Goal: Task Accomplishment & Management: Manage account settings

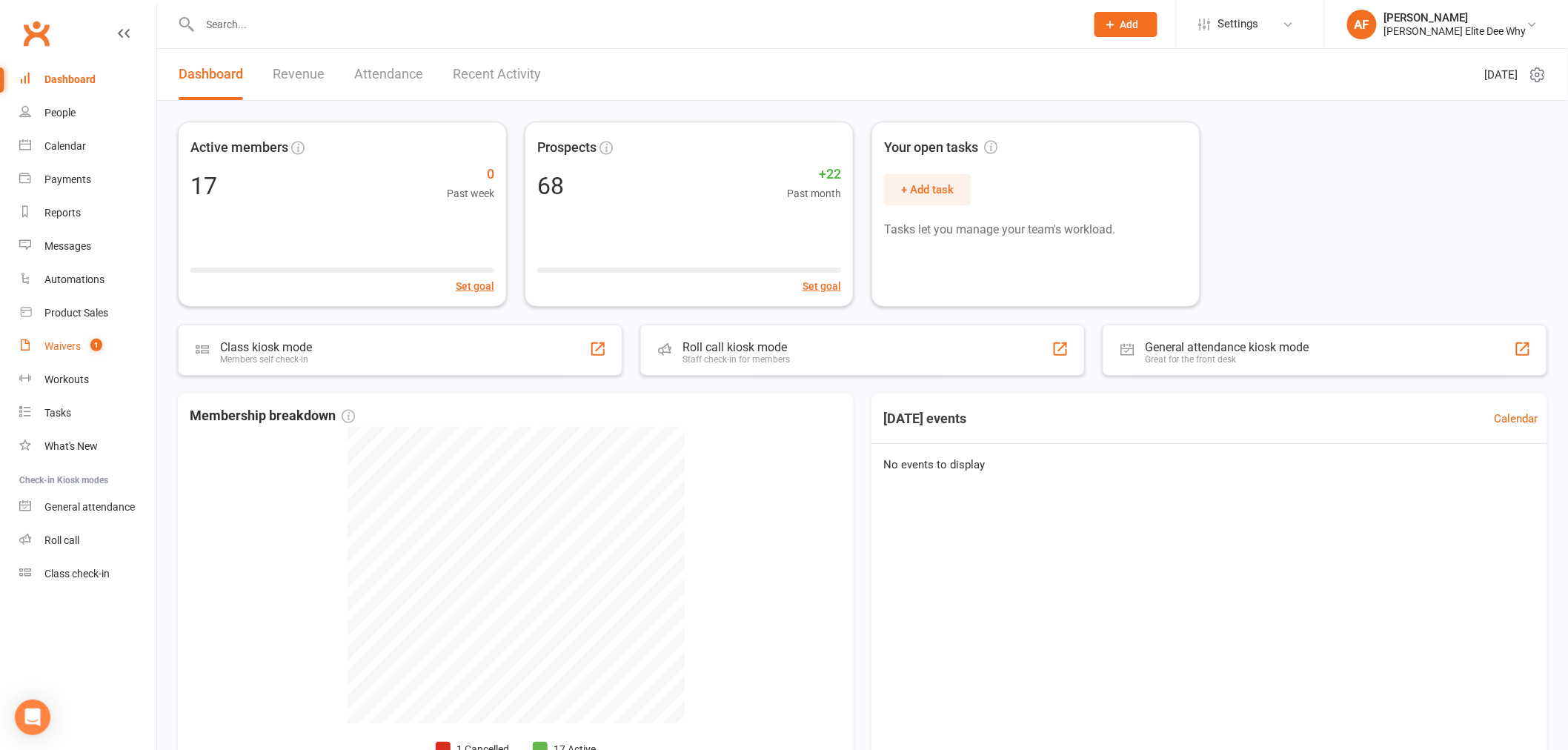
click at [65, 342] on div "Waivers" at bounding box center [63, 346] width 36 height 11
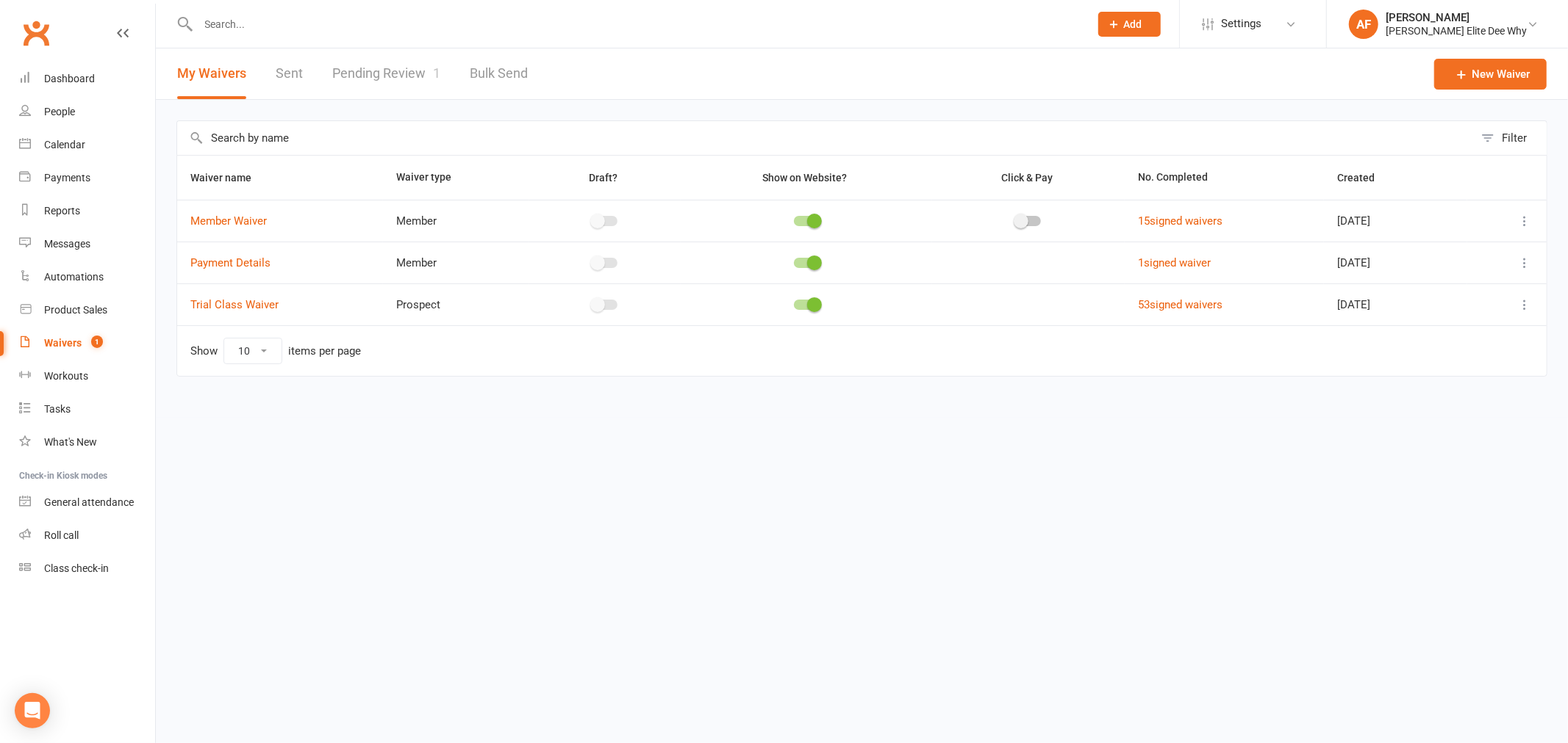
click at [383, 76] on link "Pending Review 1" at bounding box center [386, 74] width 108 height 51
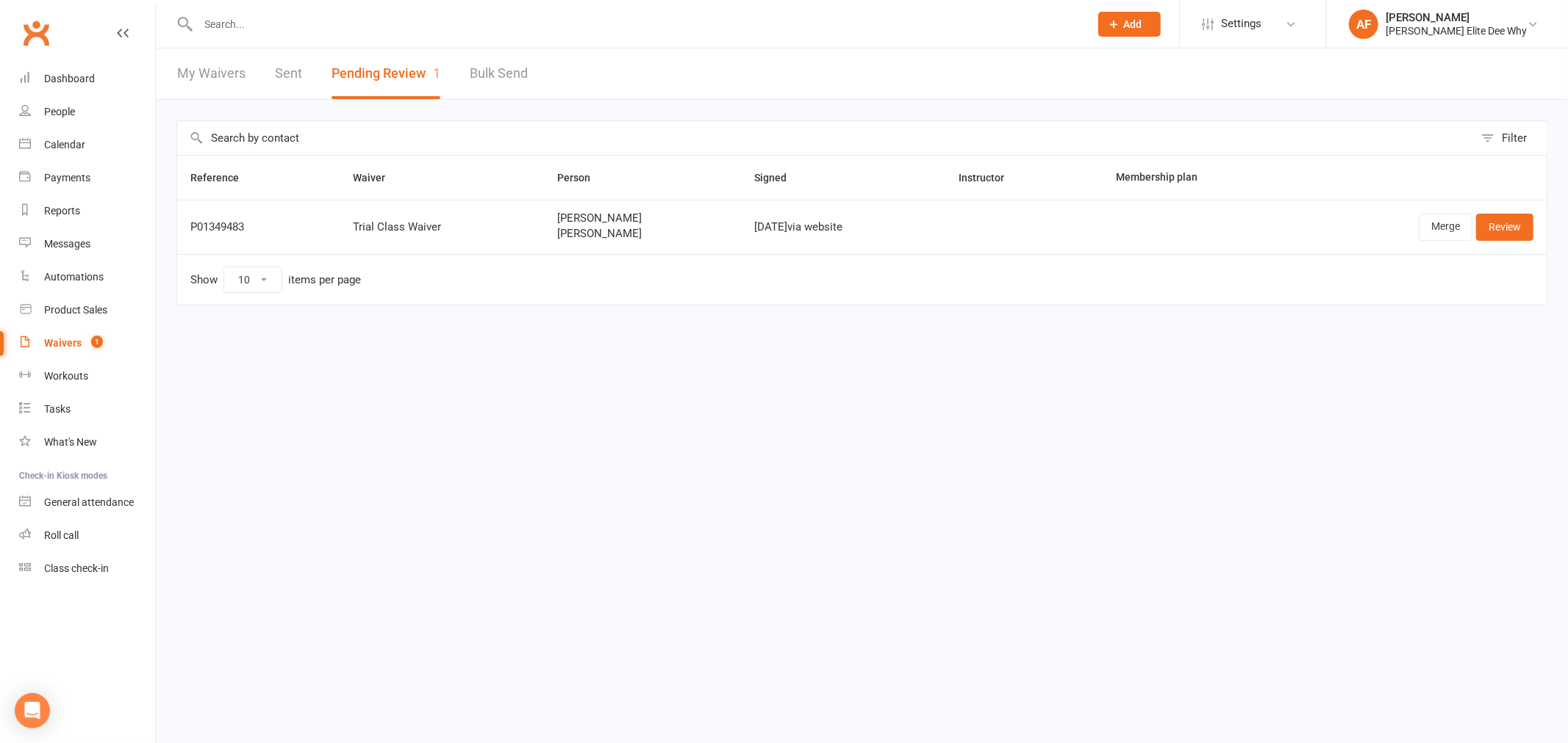
click at [211, 222] on div "P01349483" at bounding box center [259, 227] width 136 height 12
click at [1494, 226] on link "Review" at bounding box center [1504, 227] width 58 height 26
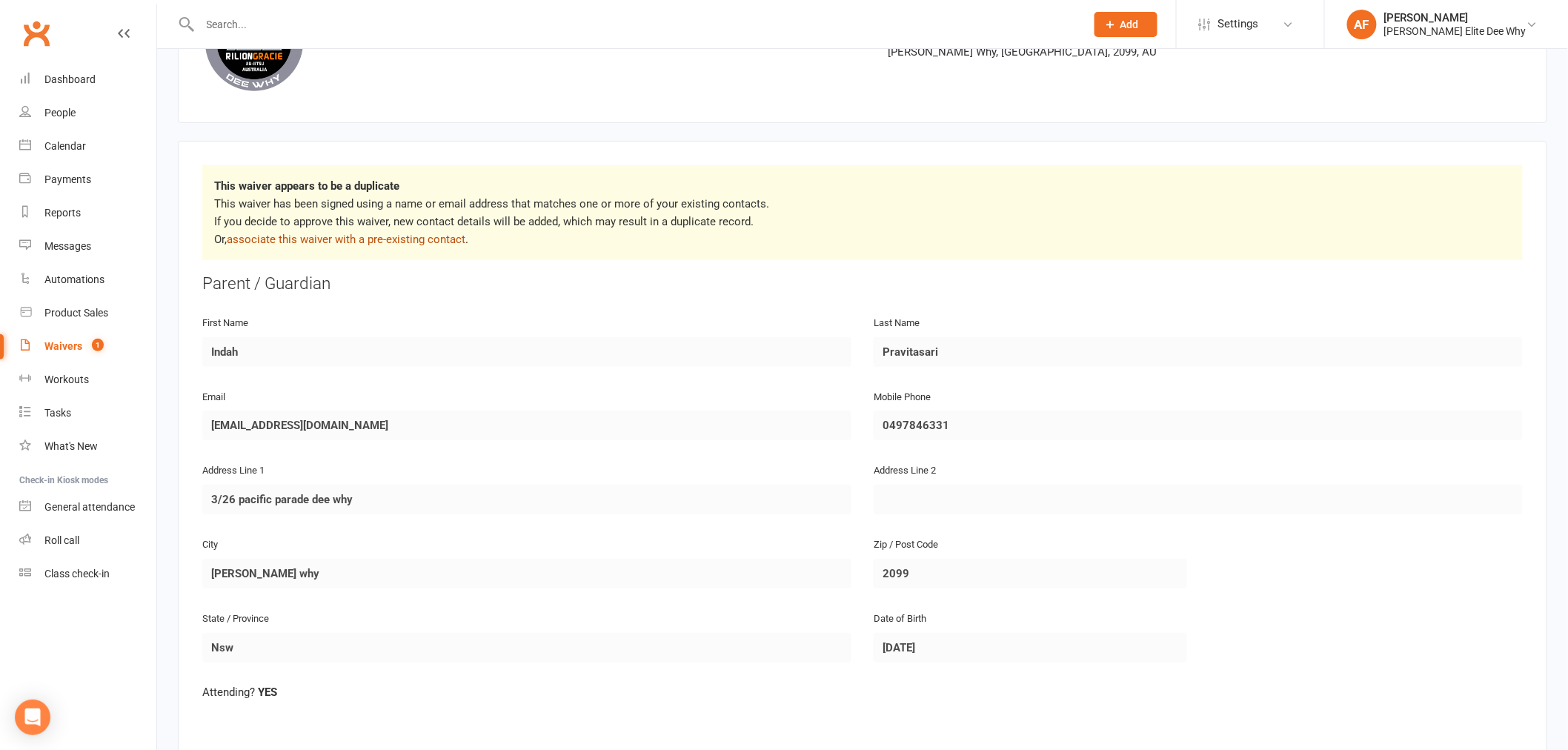
scroll to position [82, 0]
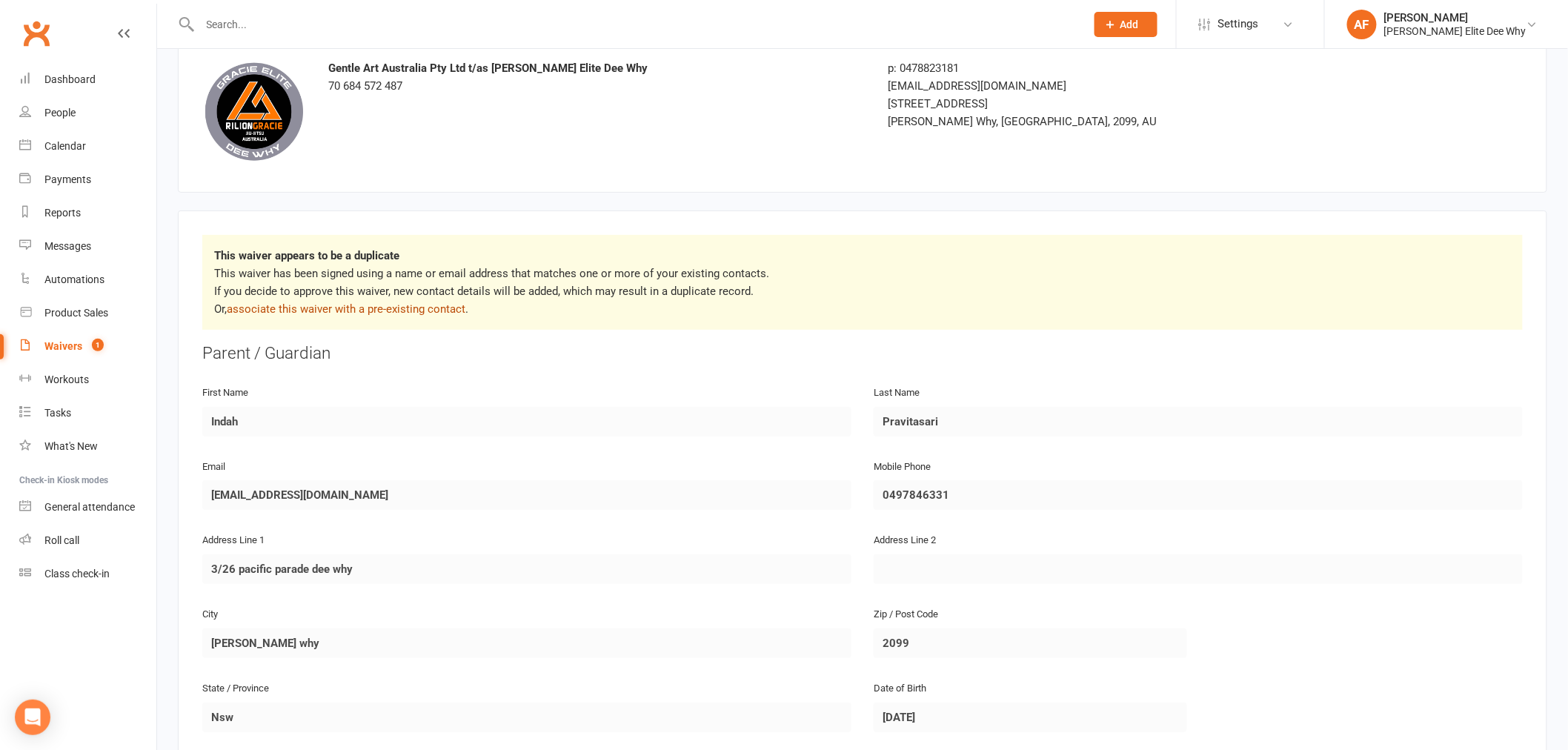
click at [335, 309] on link "associate this waiver with a pre-existing contact" at bounding box center [346, 309] width 239 height 13
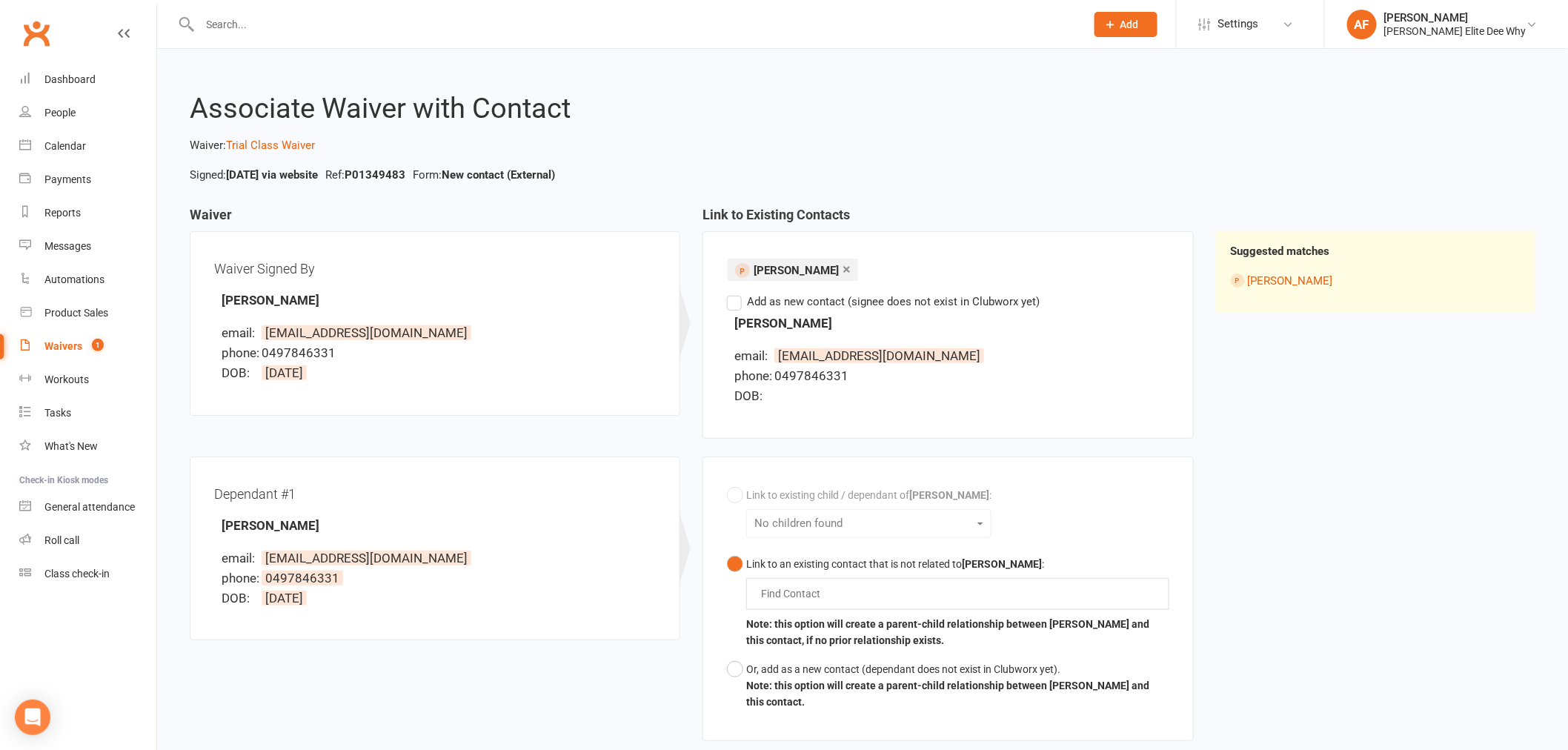
click at [734, 308] on label "Add as new contact (signee does not exist in Clubworx yet)" at bounding box center [883, 301] width 312 height 18
click at [734, 293] on input "Add as new contact (signee does not exist in Clubworx yet)" at bounding box center [732, 293] width 10 height 0
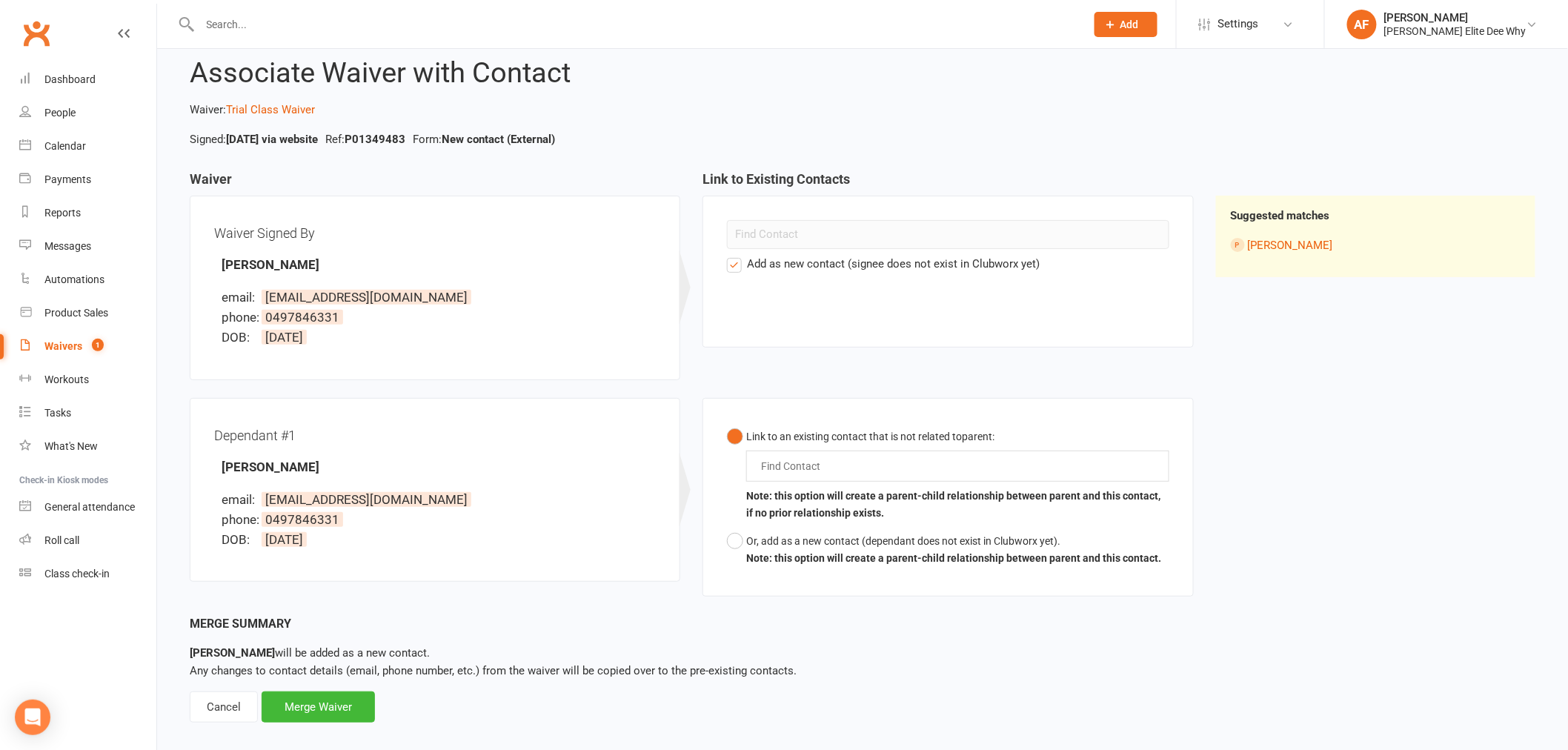
scroll to position [53, 0]
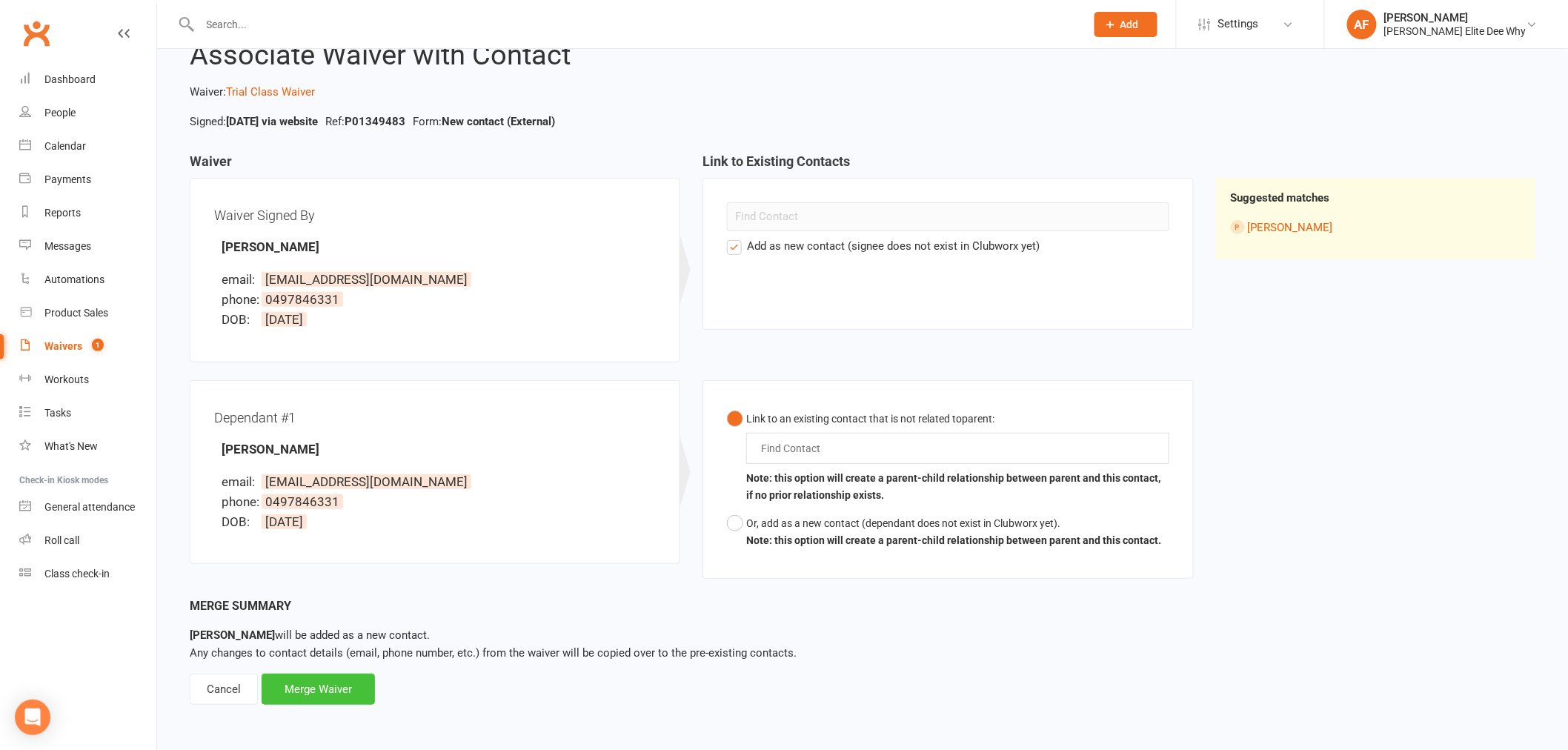
drag, startPoint x: 319, startPoint y: 687, endPoint x: 494, endPoint y: 691, distance: 175.0
click at [320, 687] on div "Merge Waiver" at bounding box center [318, 689] width 113 height 31
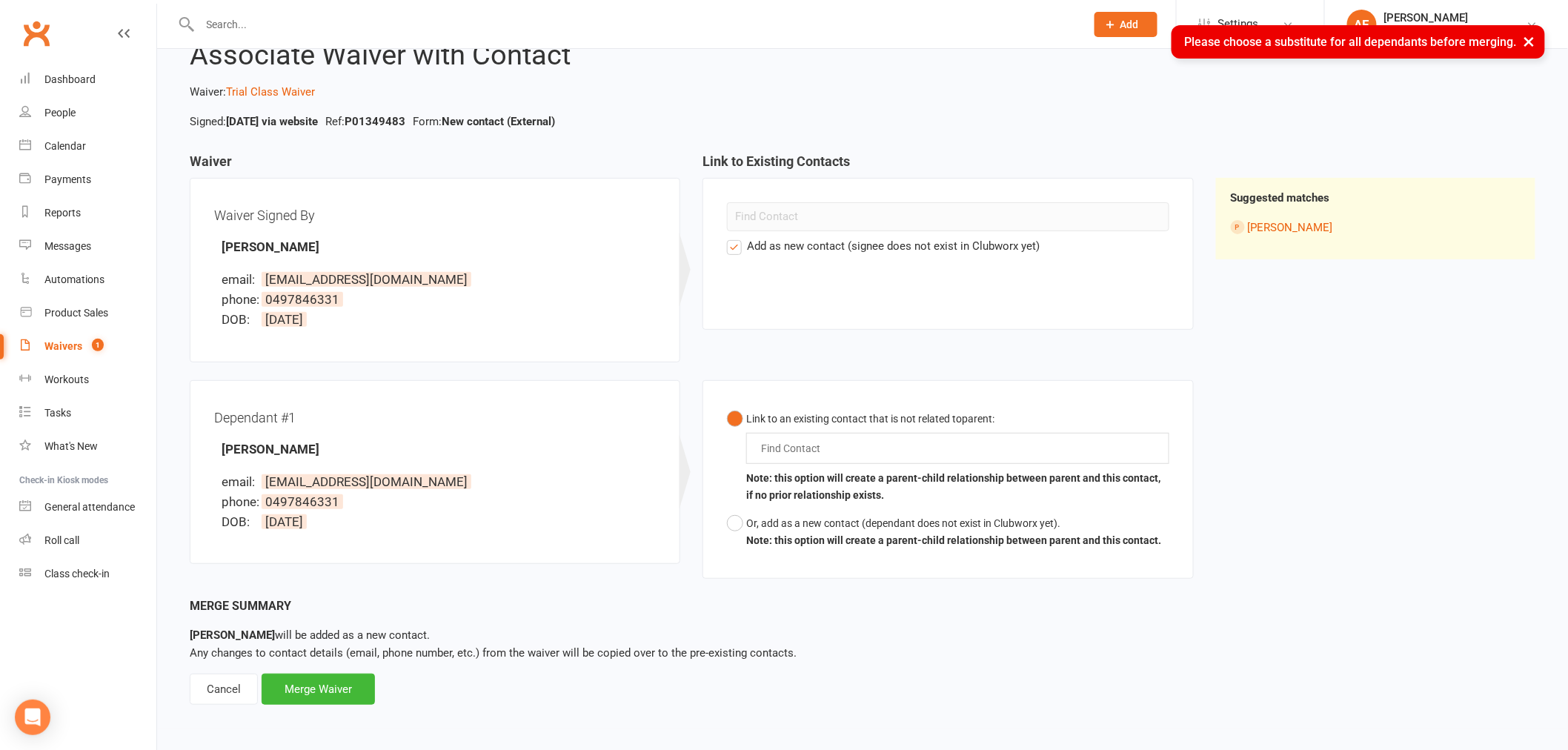
click at [1284, 379] on div "Waiver Waiver Signed By [PERSON_NAME] email: [EMAIL_ADDRESS][DOMAIN_NAME] phone…" at bounding box center [863, 375] width 1368 height 443
click at [838, 447] on div "Find Contact" at bounding box center [958, 448] width 423 height 31
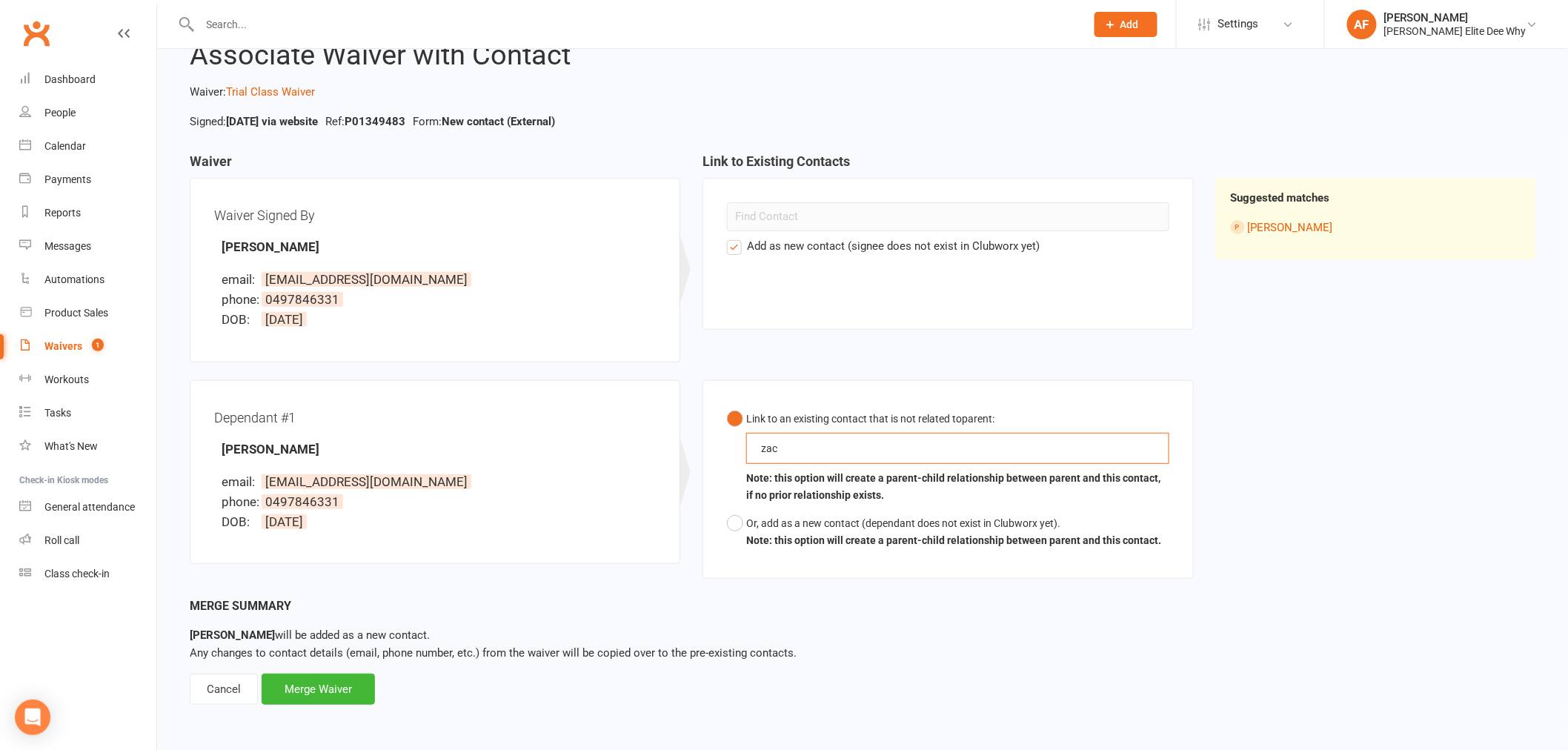
click at [727, 405] on button "Link to an existing contact that is not related to parent : zac zac Note: this …" at bounding box center [948, 457] width 442 height 105
drag, startPoint x: 790, startPoint y: 446, endPoint x: 757, endPoint y: 445, distance: 33.0
click at [757, 445] on div "zac zac" at bounding box center [958, 448] width 423 height 31
type input "zac"
click at [593, 461] on div "Dependant #1 [PERSON_NAME] email: [EMAIL_ADDRESS][DOMAIN_NAME] phone: [PHONE_NU…" at bounding box center [435, 473] width 442 height 135
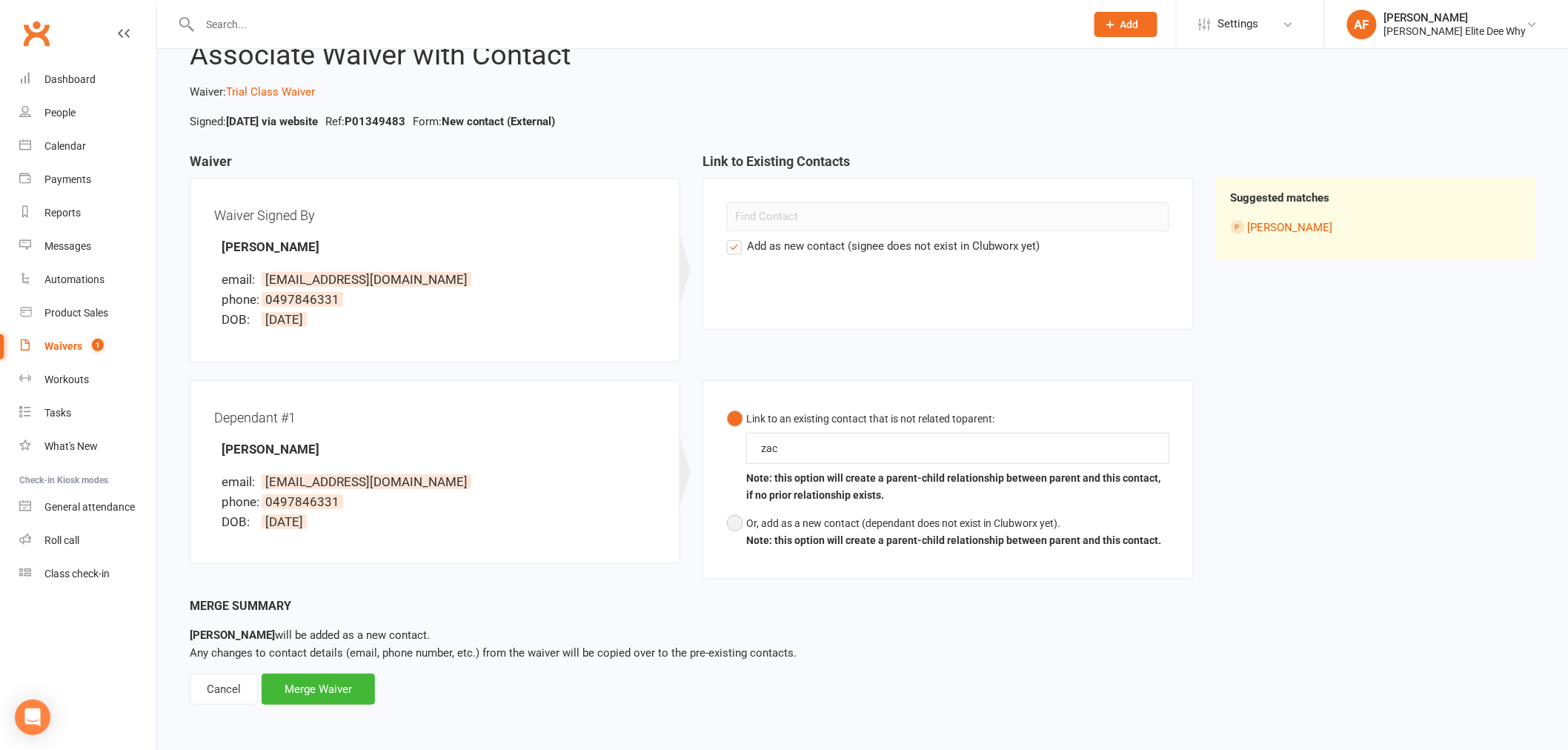
click at [734, 529] on button "Or, add as a new contact (dependant does not exist in Clubworx yet). Note: this…" at bounding box center [944, 532] width 434 height 45
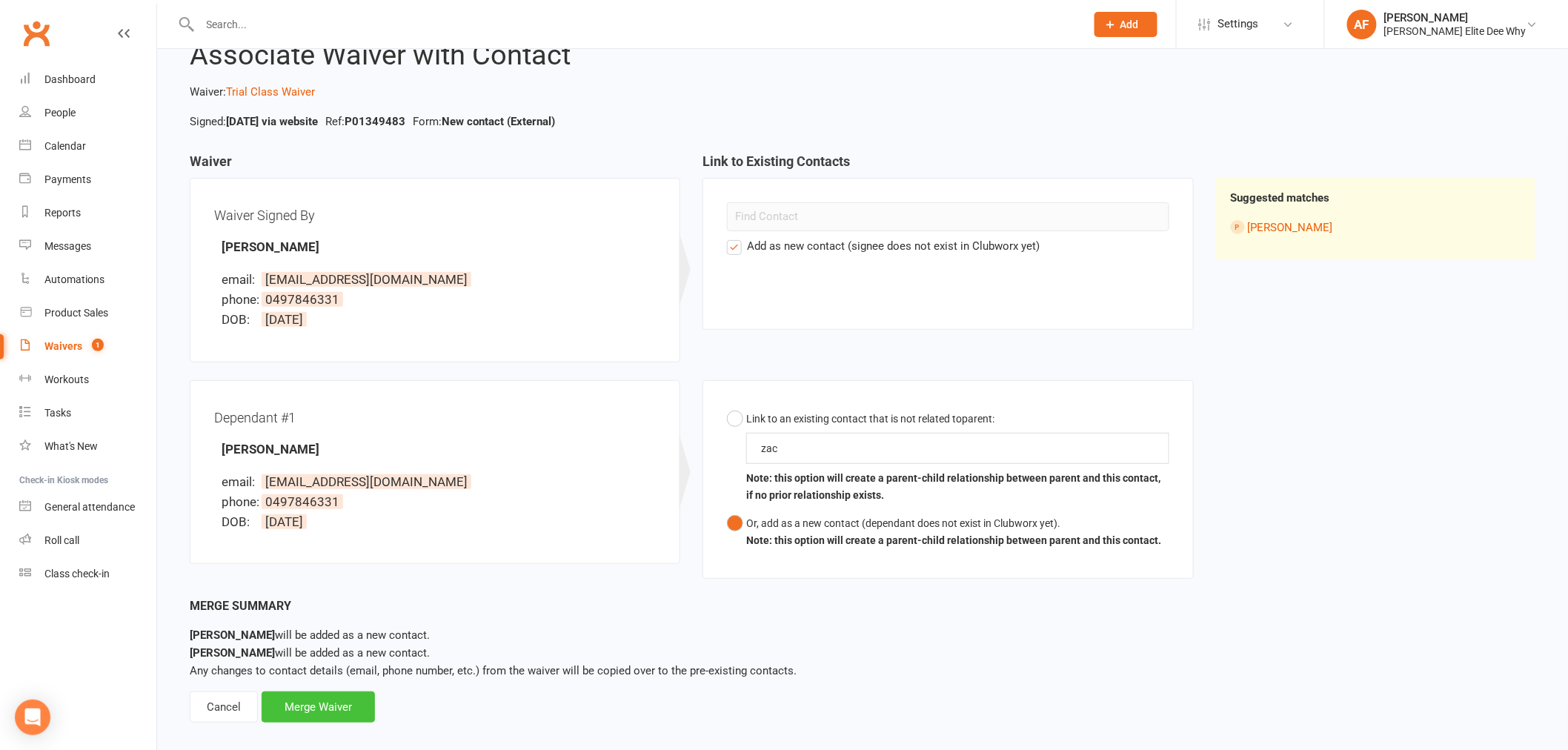
click at [320, 707] on div "Merge Waiver" at bounding box center [318, 707] width 113 height 31
click at [1383, 384] on div "Waiver Waiver Signed By [PERSON_NAME] email: [EMAIL_ADDRESS][DOMAIN_NAME] phone…" at bounding box center [863, 375] width 1368 height 443
click at [826, 275] on div at bounding box center [948, 268] width 442 height 20
click at [534, 247] on div "Waiver Signed By [PERSON_NAME] email: [EMAIL_ADDRESS][DOMAIN_NAME] phone: [PHON…" at bounding box center [435, 270] width 442 height 135
click at [1291, 226] on link "[PERSON_NAME]" at bounding box center [1290, 228] width 85 height 13
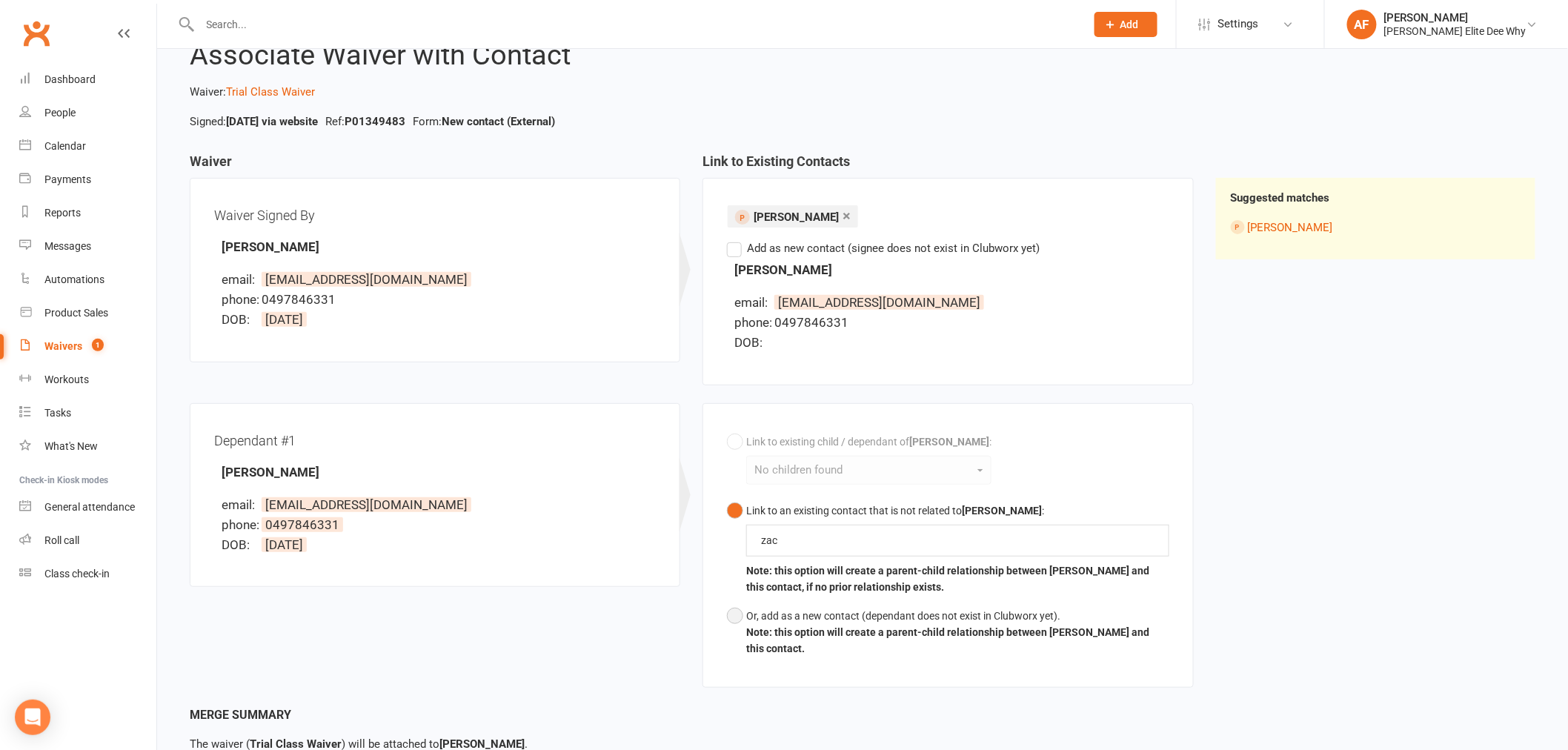
click at [738, 618] on button "Or, add as a new contact (dependant does not exist in Clubworx yet). Note: this…" at bounding box center [948, 633] width 442 height 62
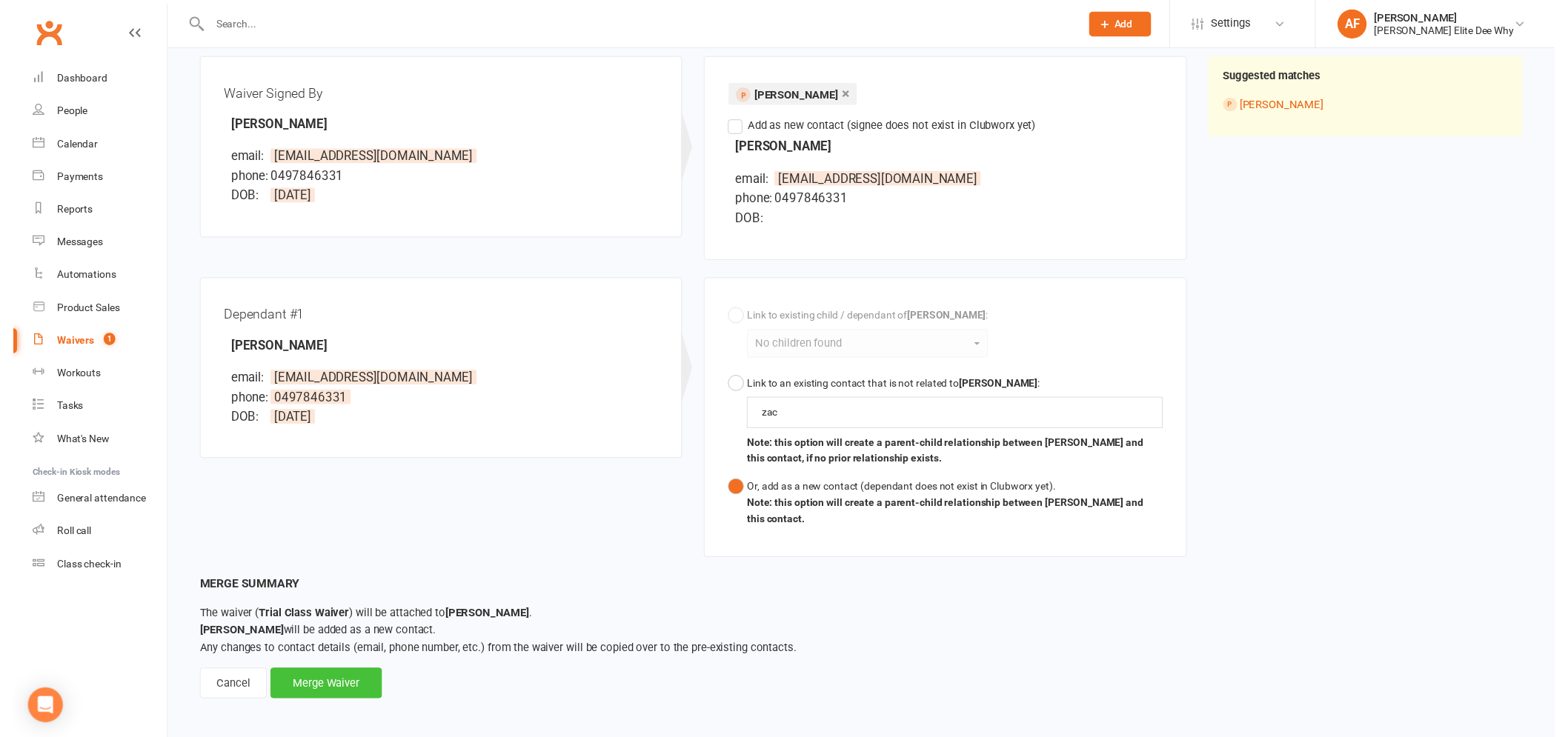
scroll to position [180, 0]
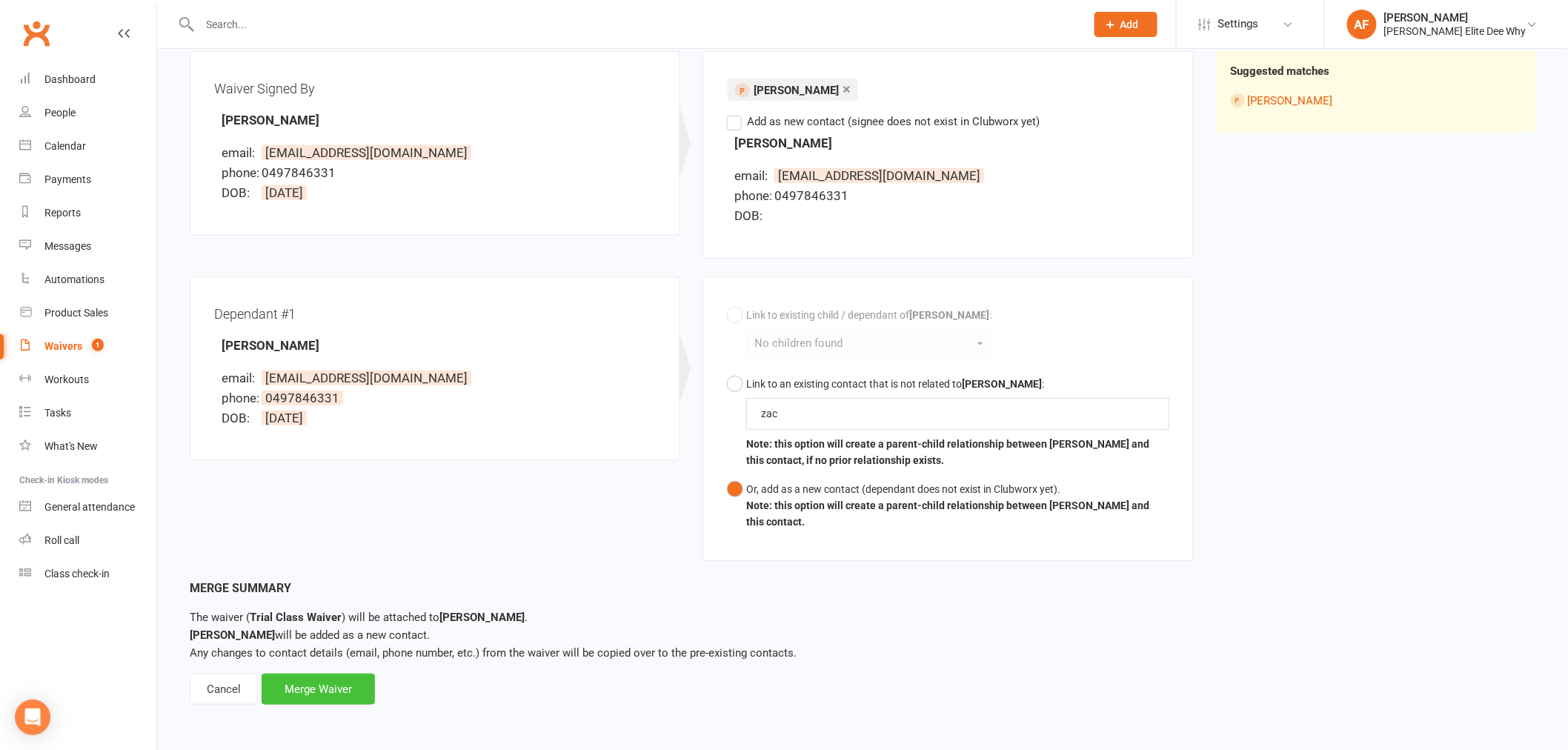
click at [316, 685] on div "Merge Waiver" at bounding box center [318, 689] width 113 height 31
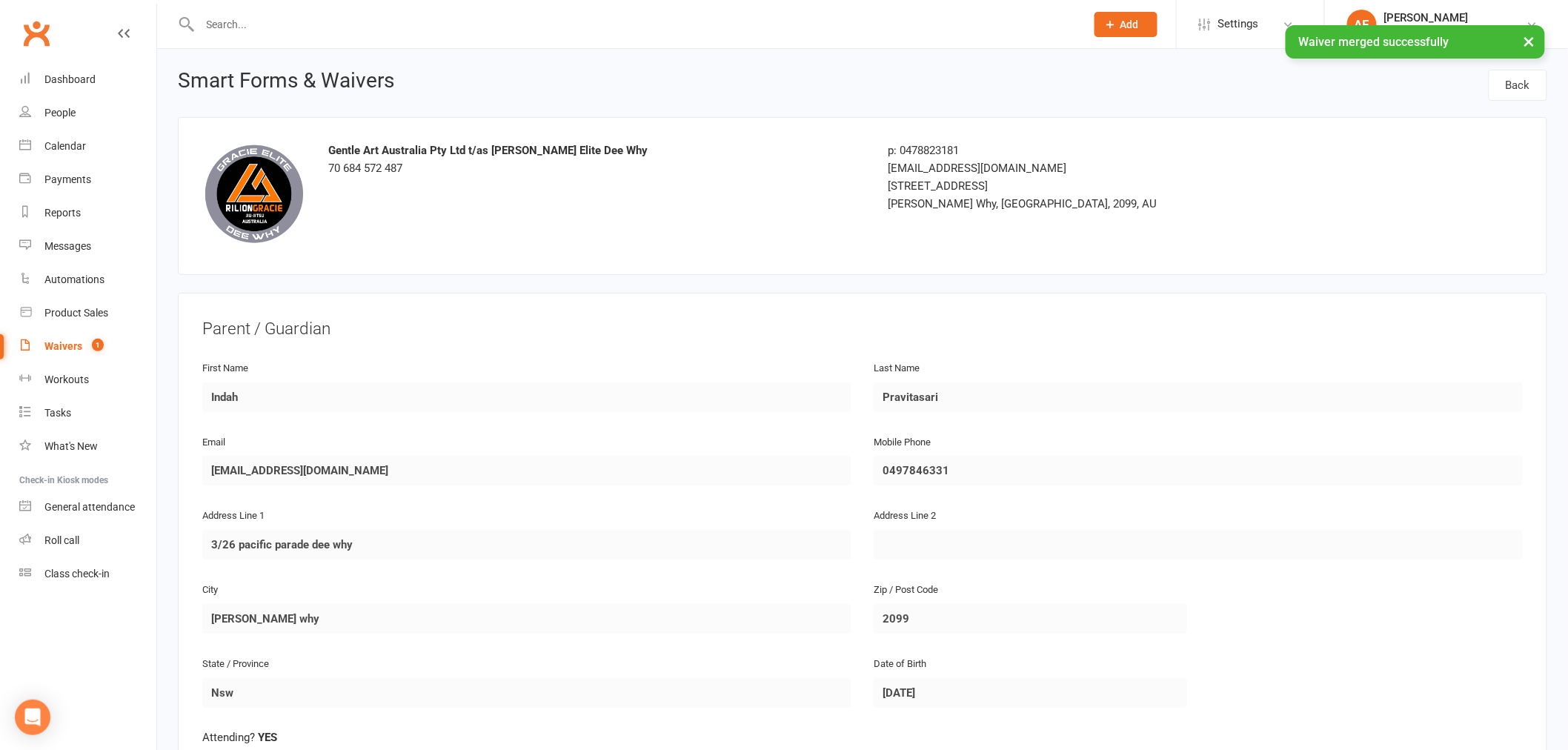
click at [69, 342] on div "Waivers" at bounding box center [64, 346] width 38 height 11
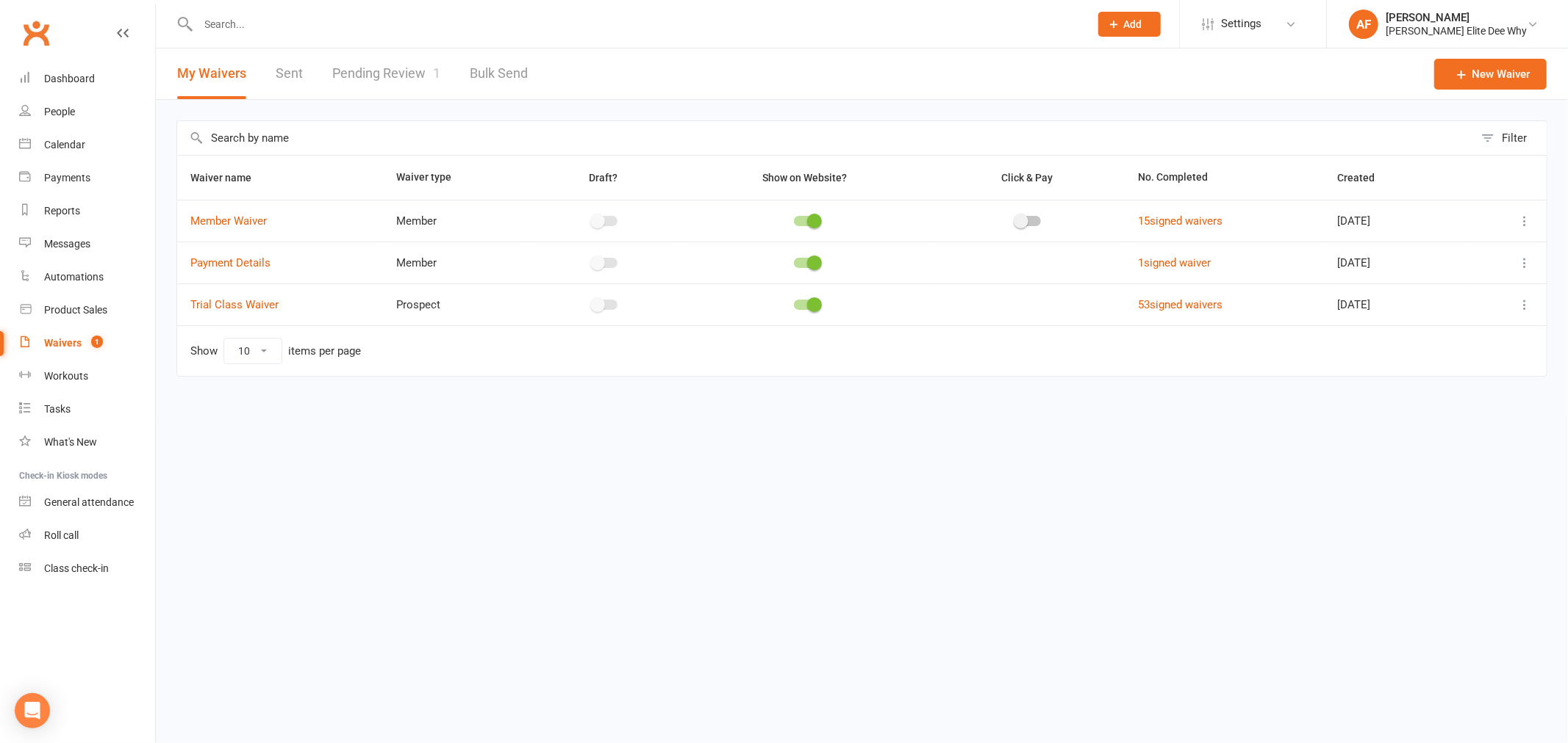
click at [372, 71] on link "Pending Review 1" at bounding box center [386, 74] width 108 height 51
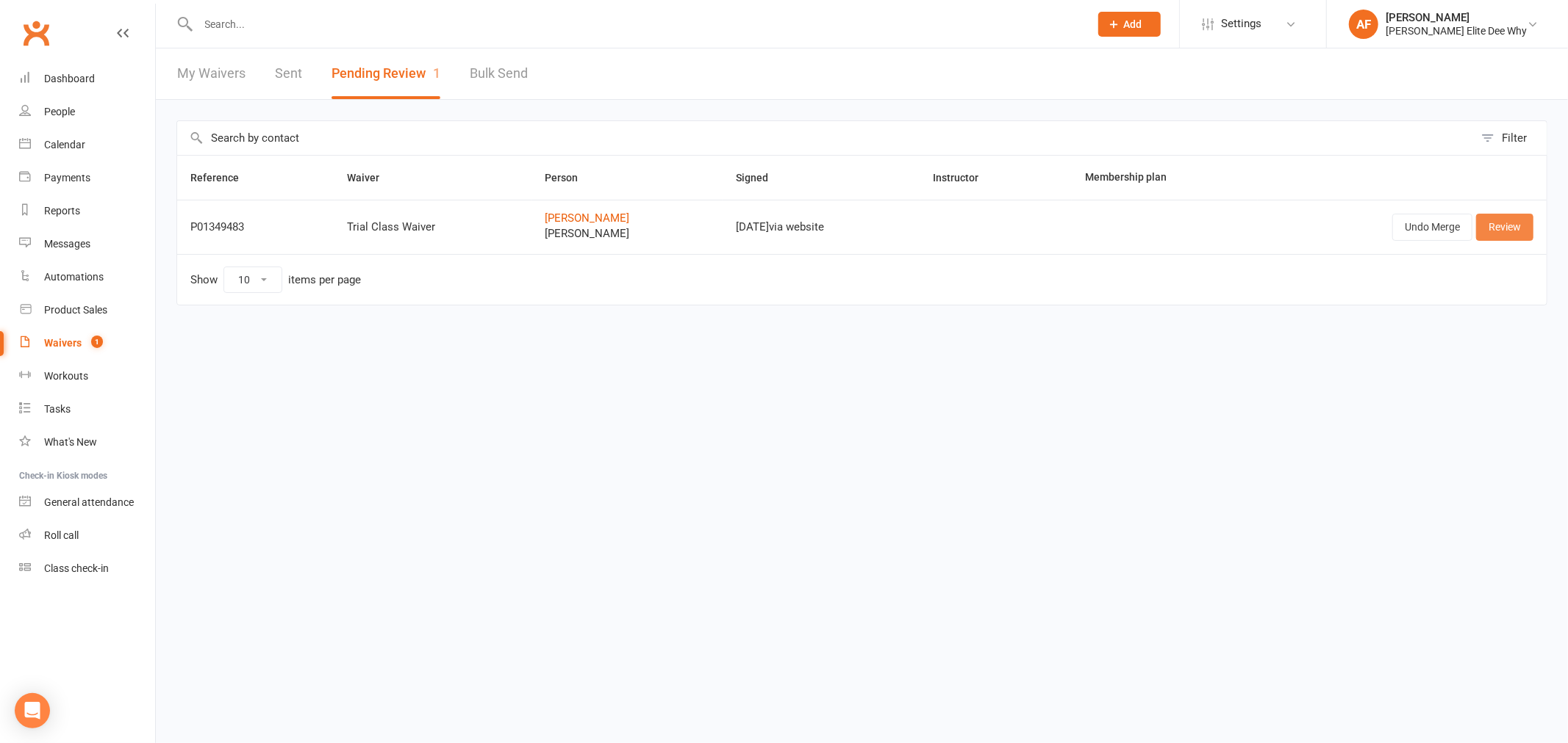
click at [1510, 229] on link "Review" at bounding box center [1504, 227] width 58 height 26
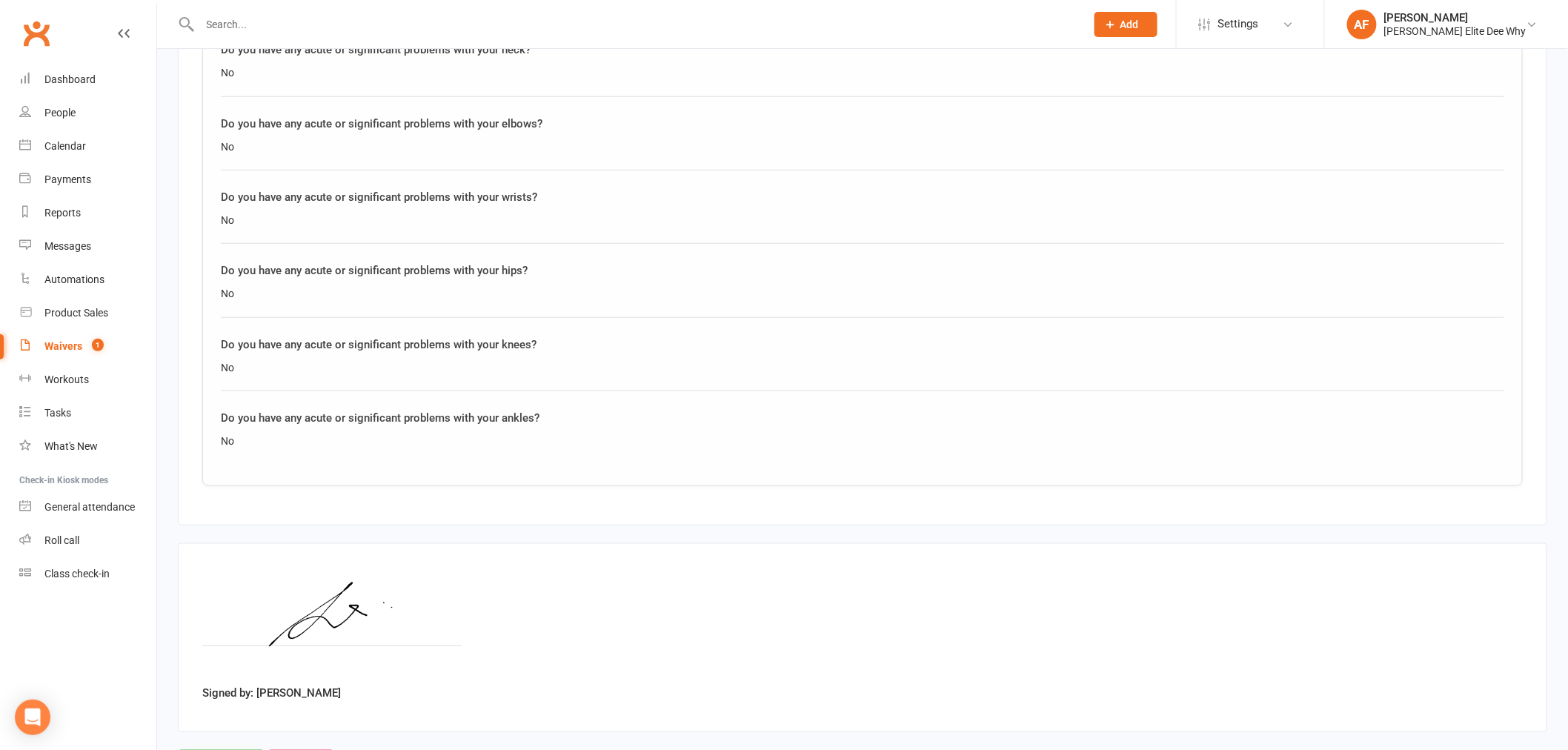
scroll to position [5194, 0]
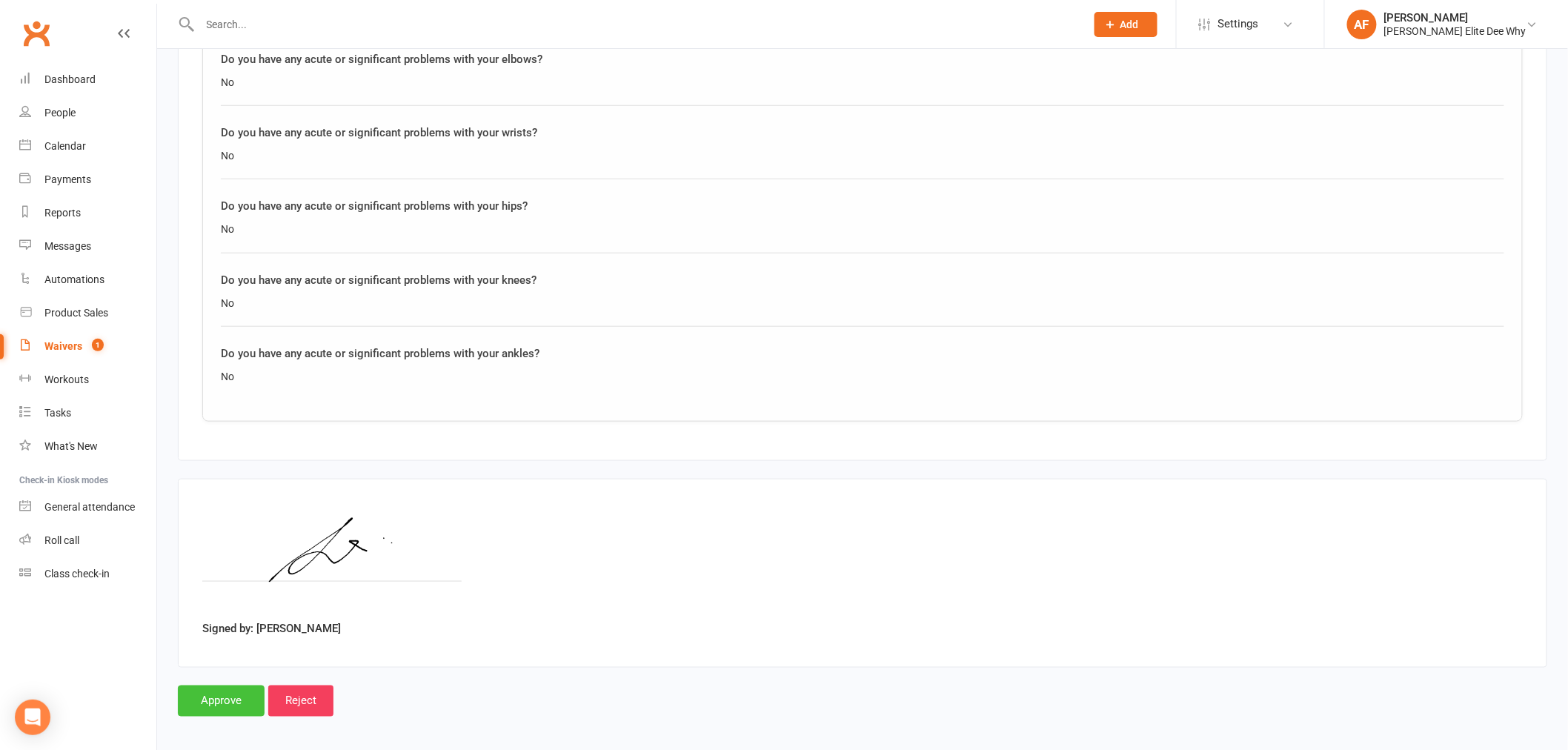
click at [230, 688] on input "Approve" at bounding box center [221, 701] width 87 height 31
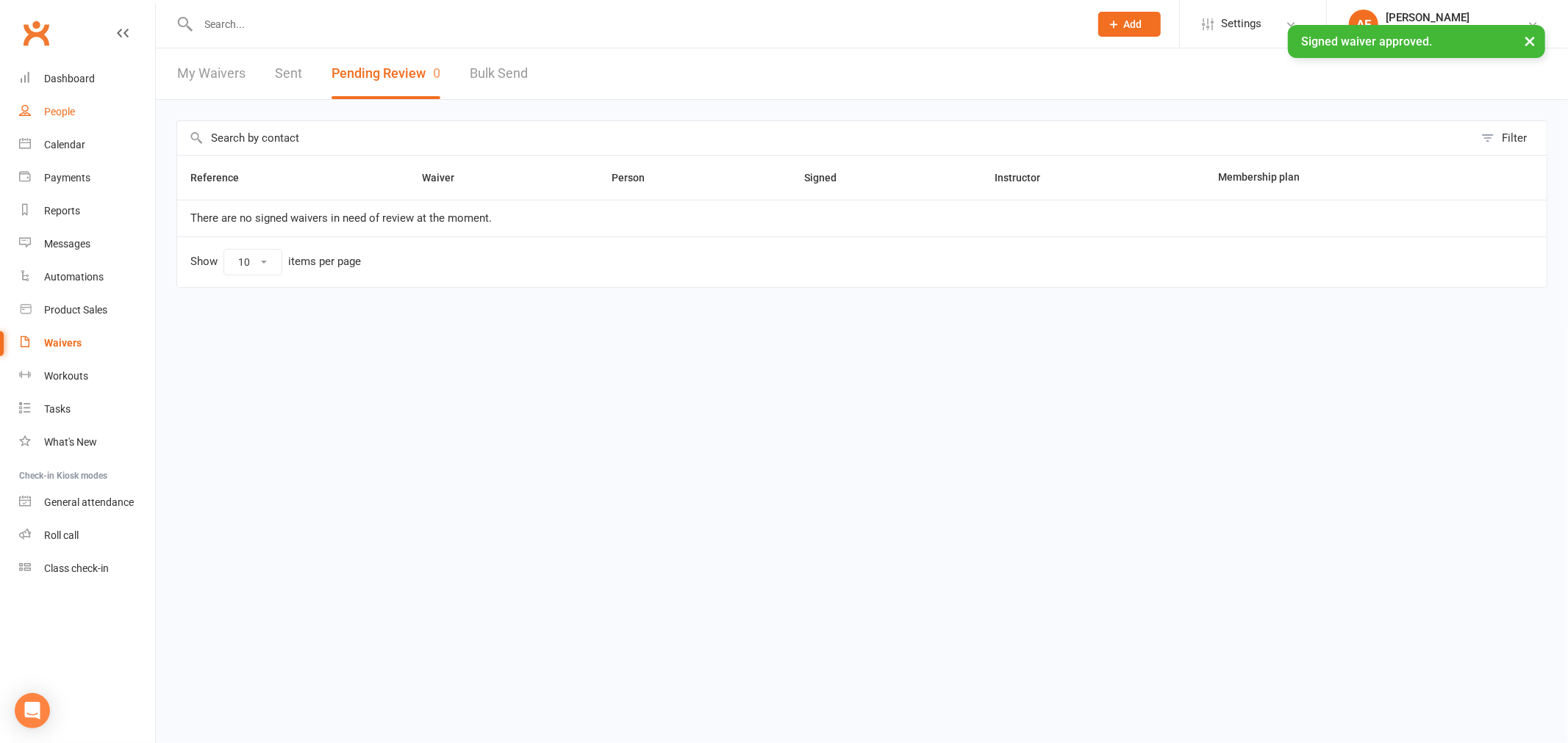
click at [64, 111] on div "People" at bounding box center [60, 111] width 31 height 11
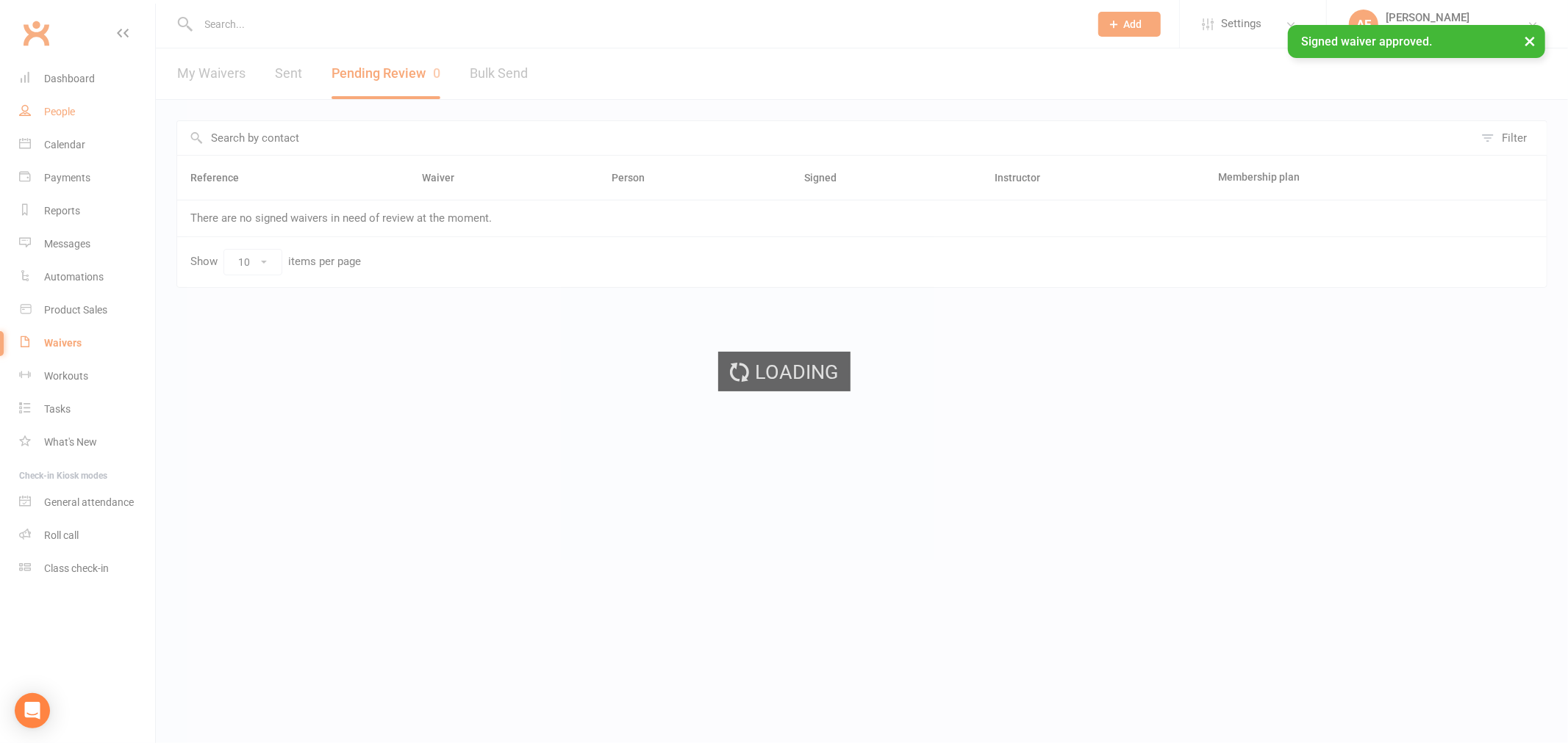
select select "50"
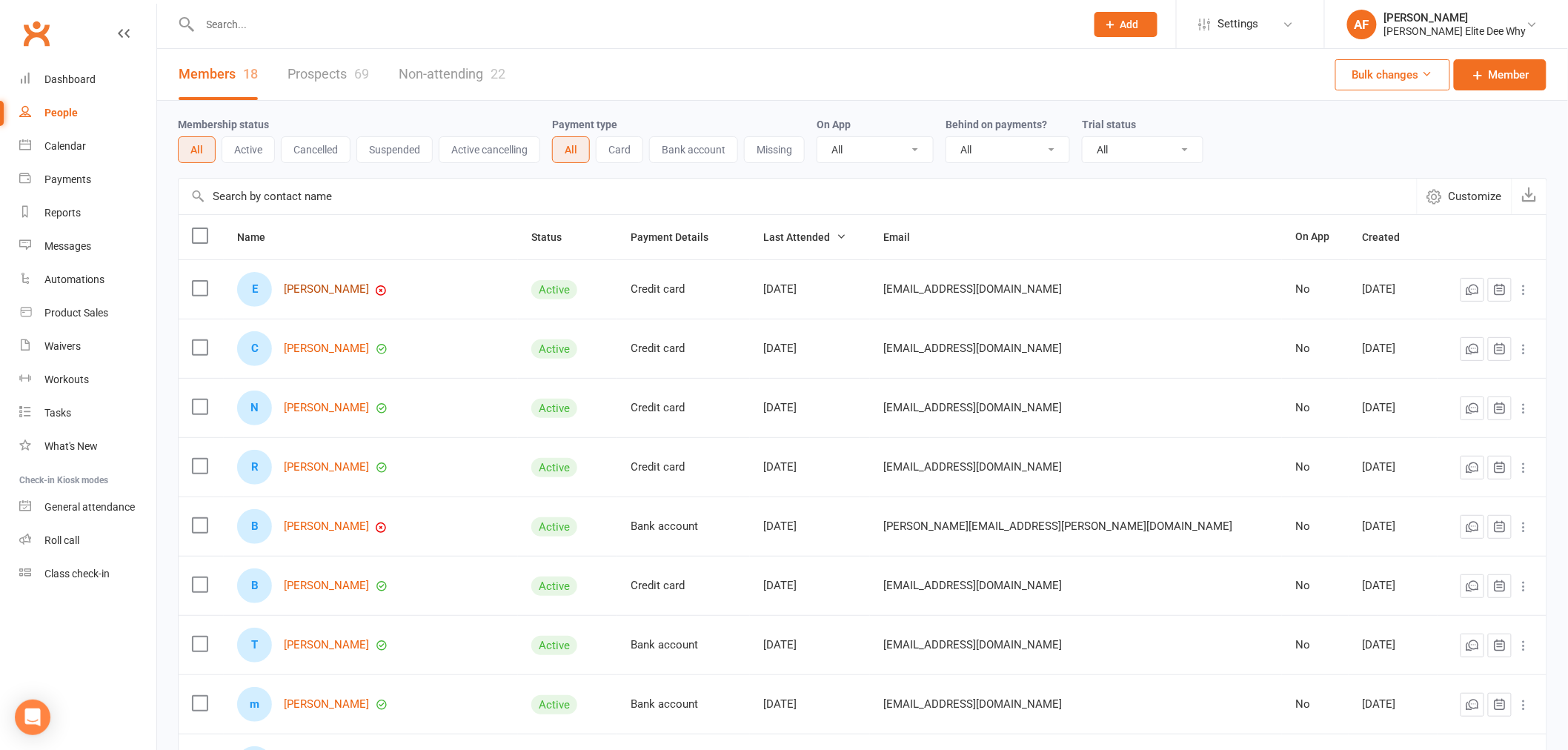
click at [331, 294] on link "[PERSON_NAME]" at bounding box center [326, 289] width 85 height 12
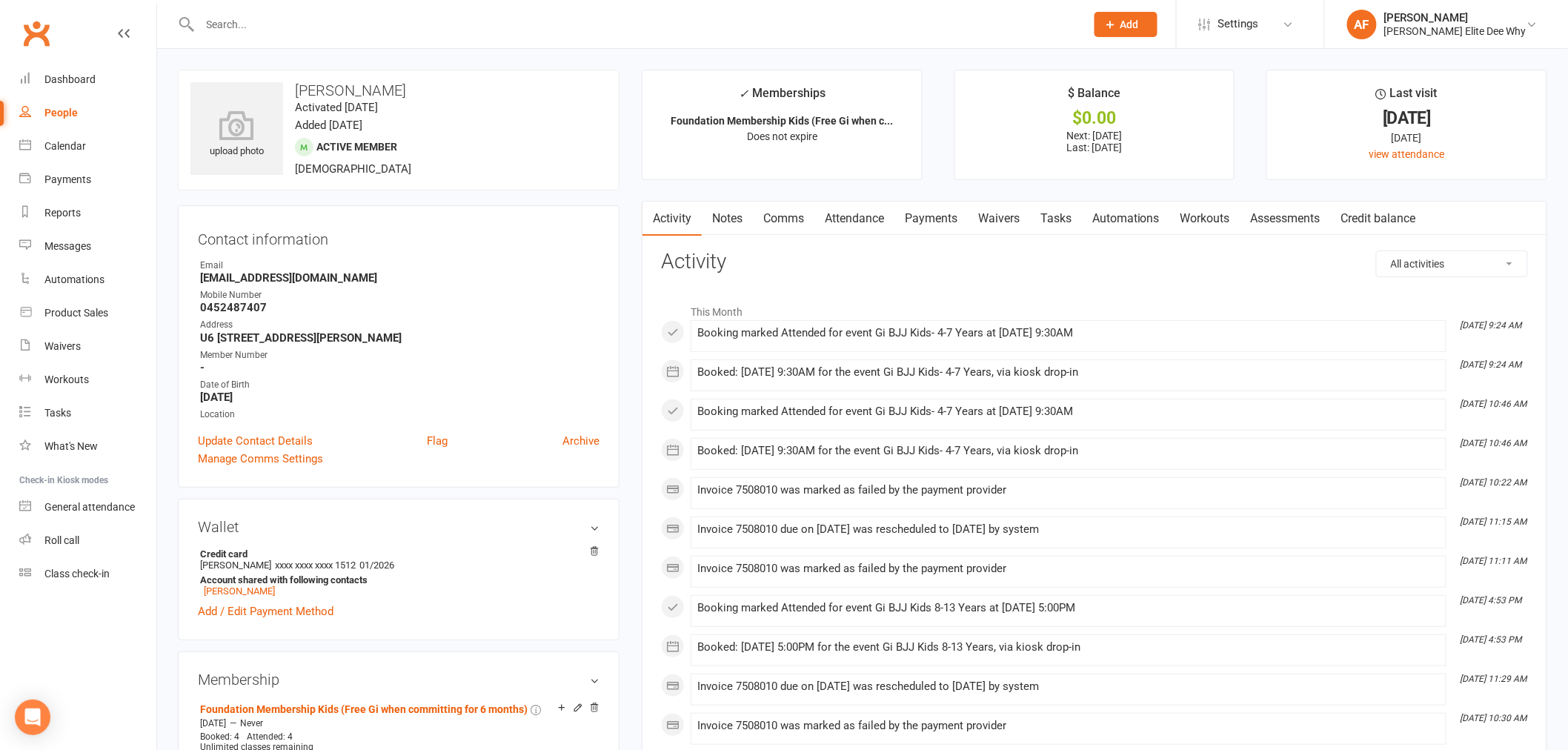
click at [936, 218] on link "Payments" at bounding box center [931, 219] width 73 height 34
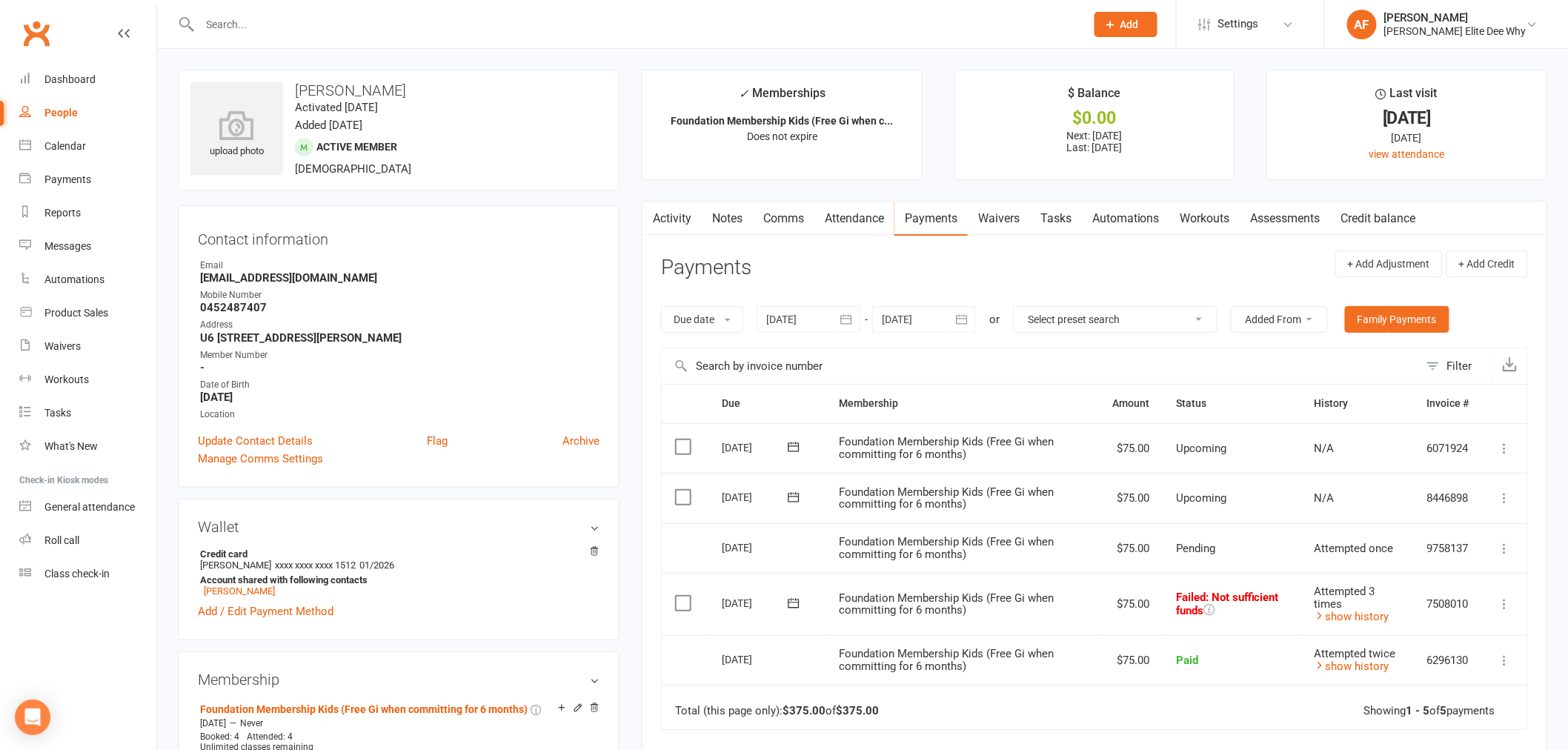
click at [794, 216] on link "Comms" at bounding box center [784, 219] width 62 height 34
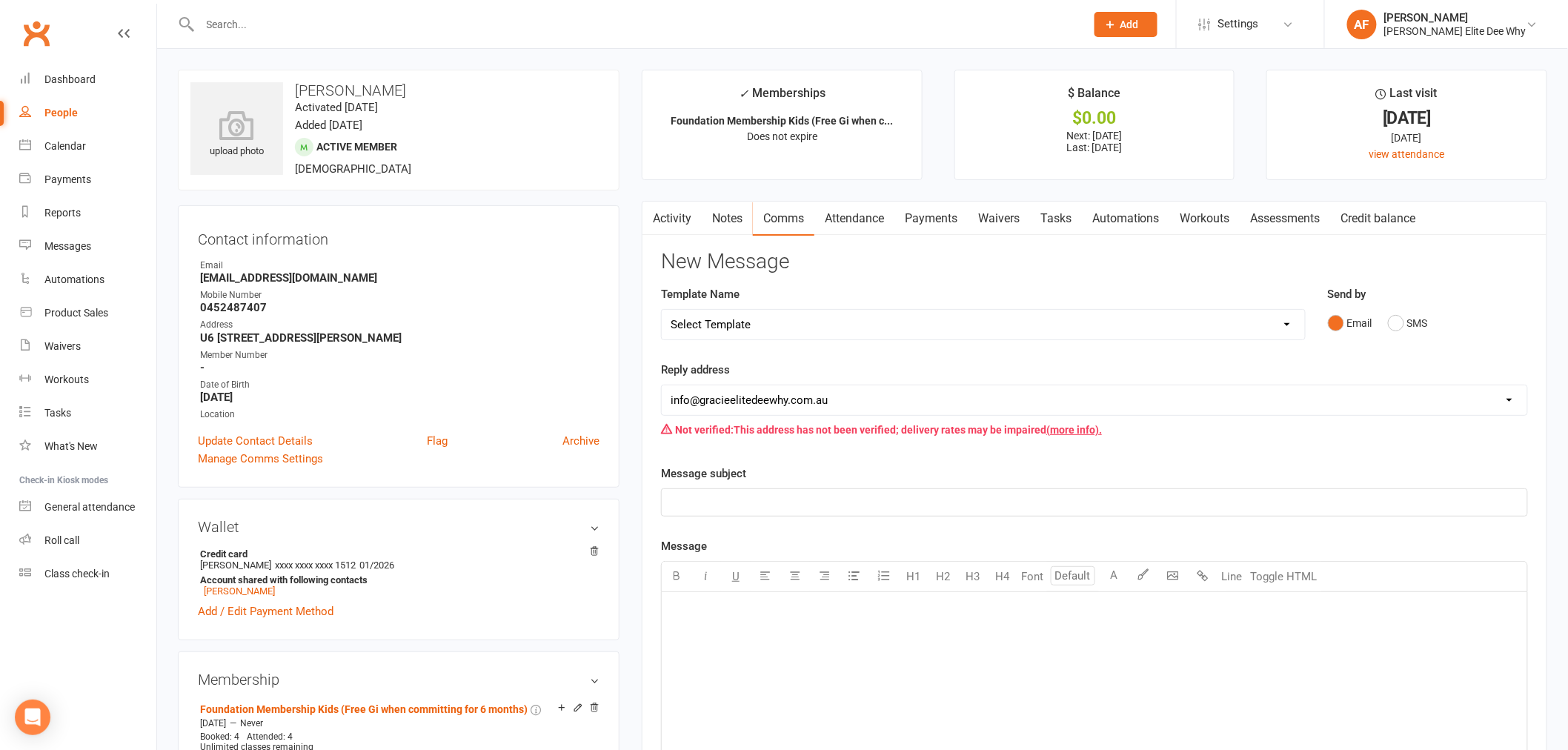
click at [866, 395] on select "[EMAIL_ADDRESS][DOMAIN_NAME] [EMAIL_ADDRESS][DOMAIN_NAME] [PERSON_NAME][DOMAIN_…" at bounding box center [1095, 400] width 866 height 30
click at [662, 386] on select "[EMAIL_ADDRESS][DOMAIN_NAME] [EMAIL_ADDRESS][DOMAIN_NAME] [PERSON_NAME][DOMAIN_…" at bounding box center [1095, 400] width 866 height 30
click at [806, 419] on div "Not verified: This address has not been verified; delivery rates may be impaire…" at bounding box center [1095, 430] width 867 height 29
click at [810, 428] on div "Not verified: This address has not been verified; delivery rates may be impaire…" at bounding box center [1095, 430] width 867 height 29
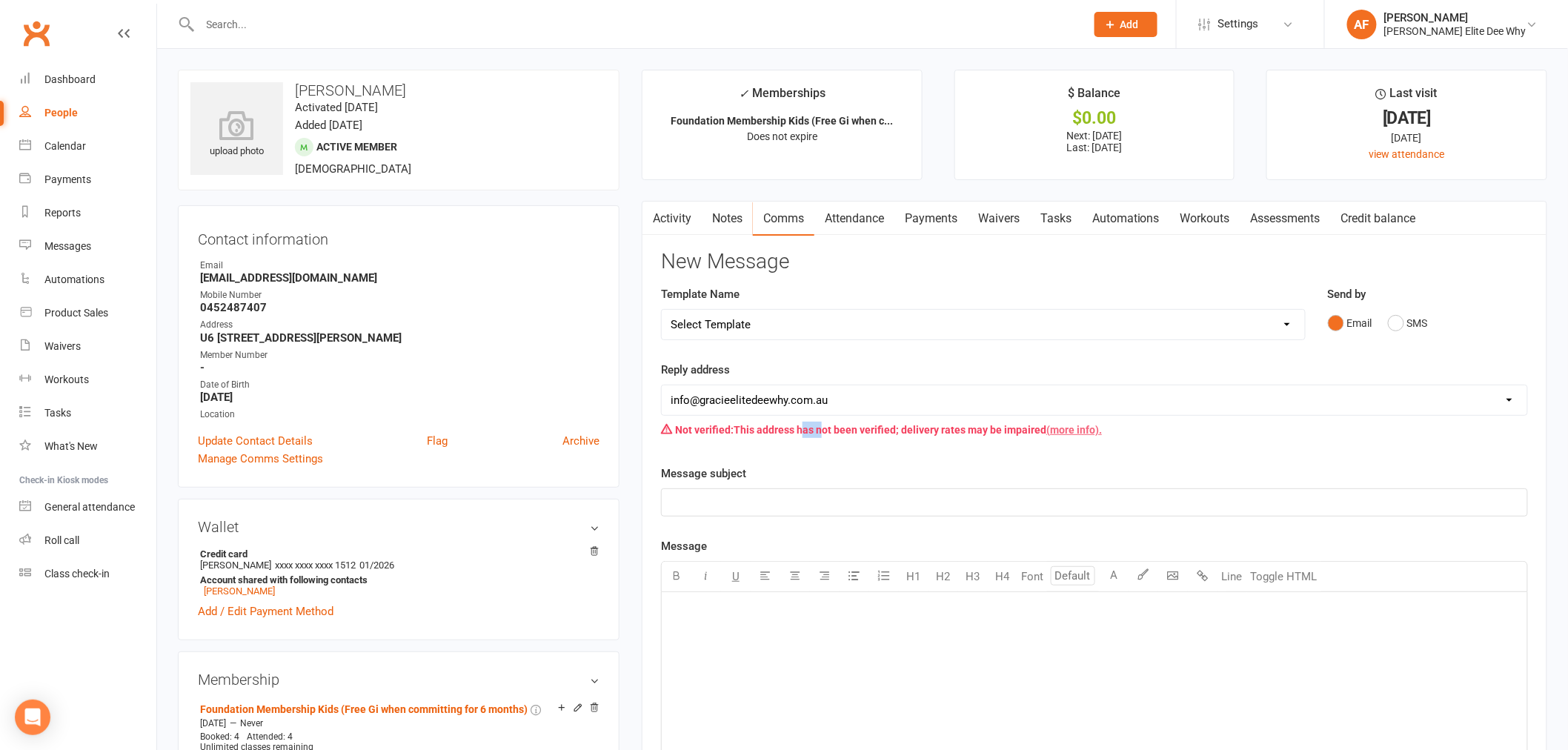
click at [1074, 425] on link "(more info)." at bounding box center [1075, 430] width 55 height 11
click at [895, 279] on div "New Message Template Name Select Template [SMS] [Default template - review befo…" at bounding box center [1095, 646] width 867 height 791
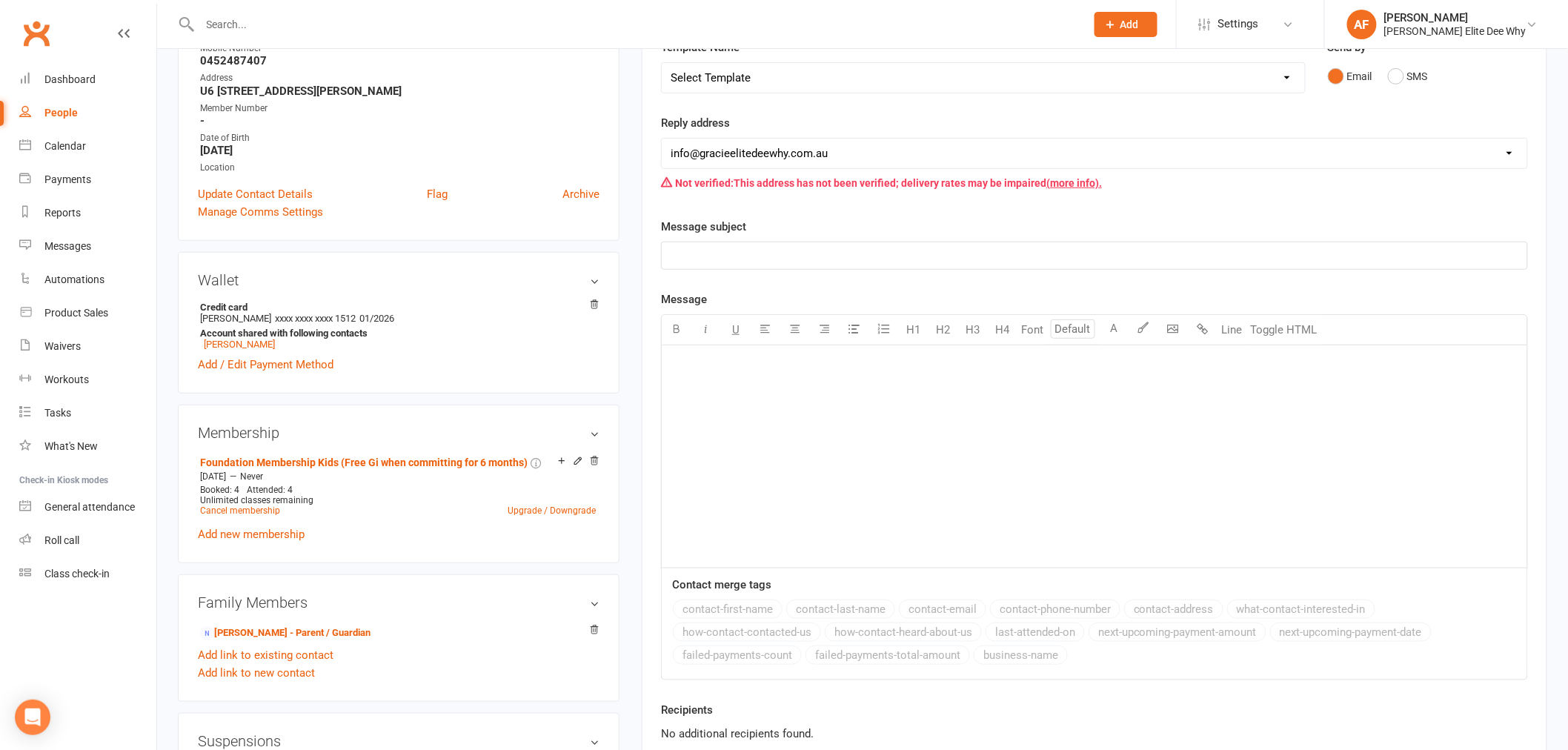
scroll to position [412, 0]
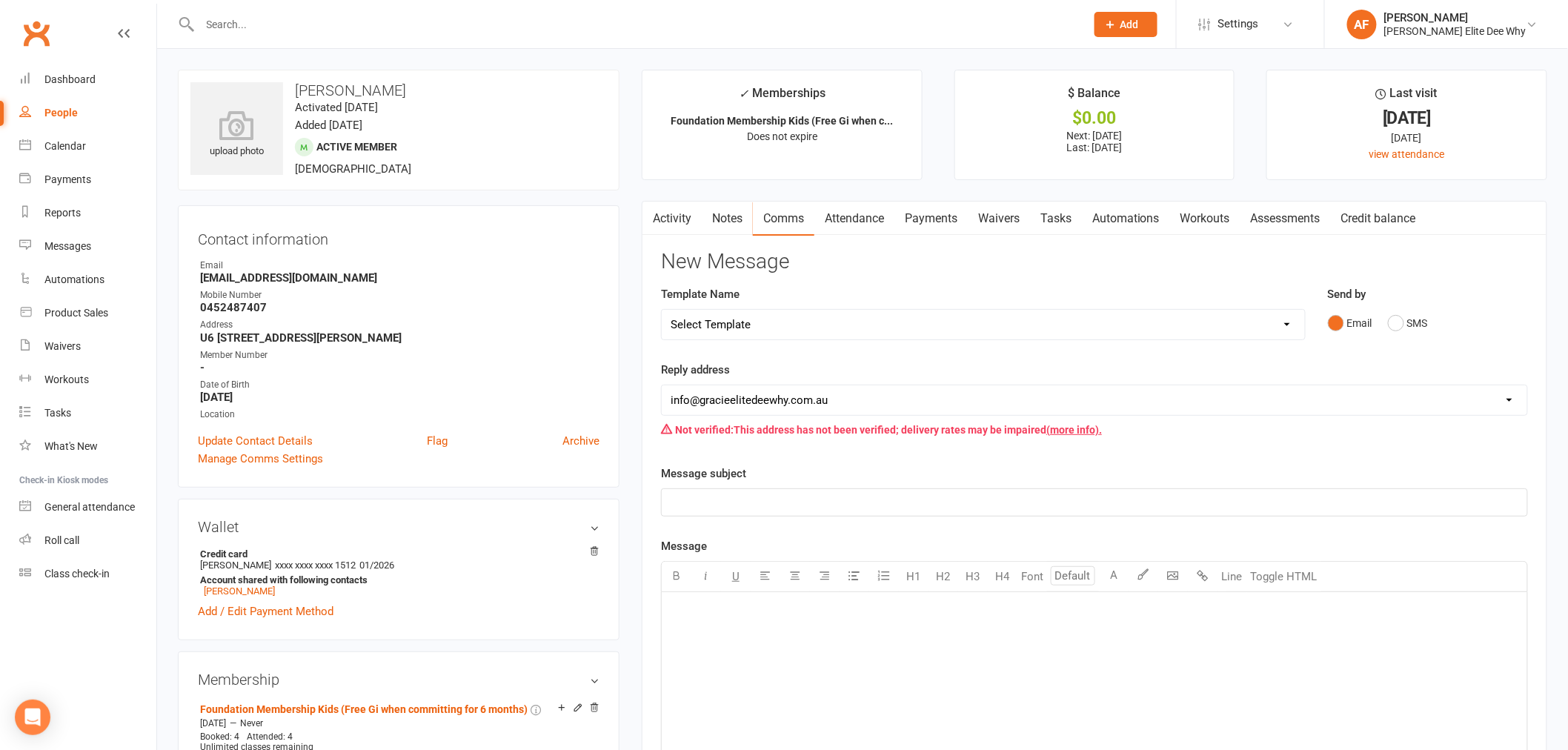
click at [483, 263] on div "Email" at bounding box center [399, 266] width 399 height 14
select select "50"
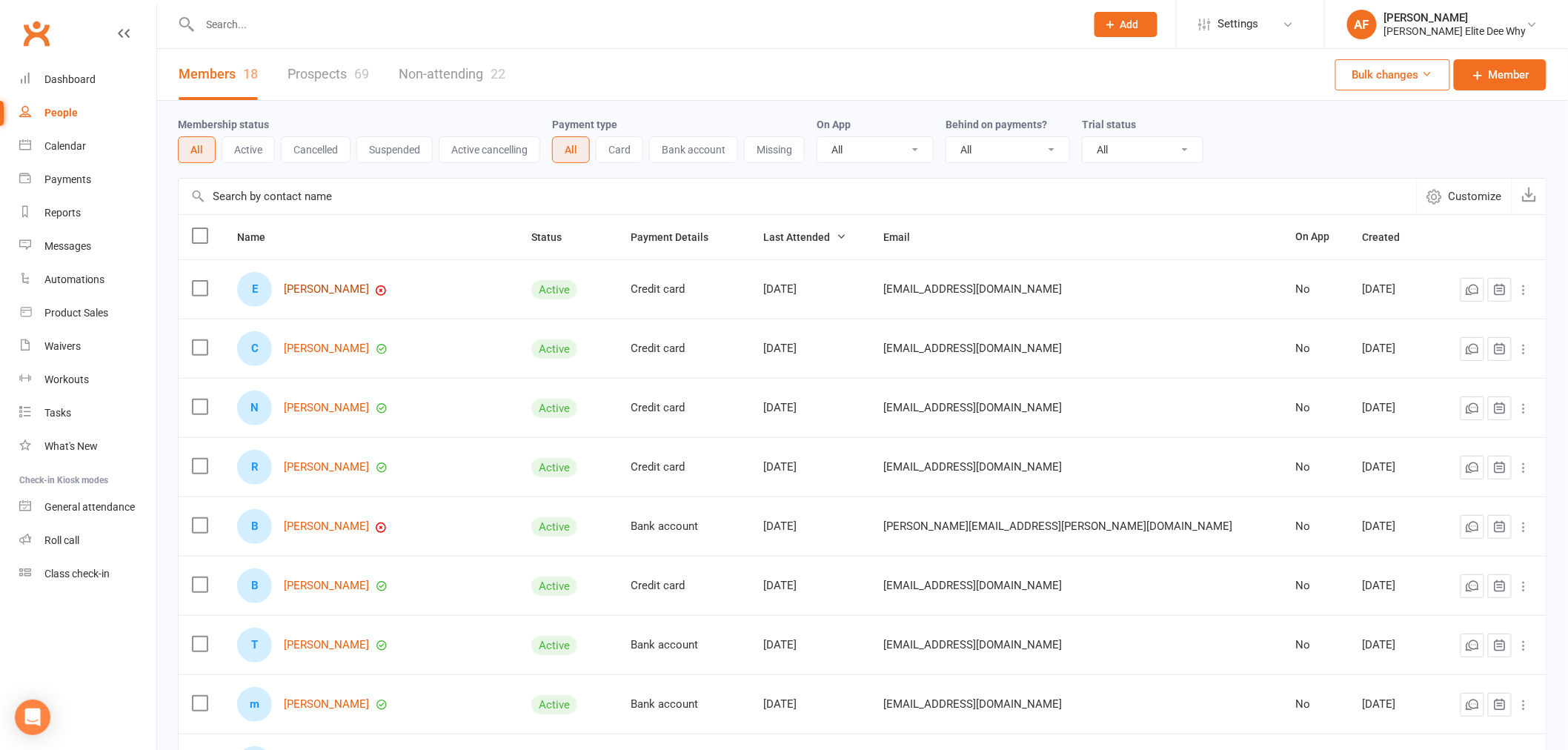
click at [358, 294] on link "[PERSON_NAME]" at bounding box center [326, 289] width 85 height 12
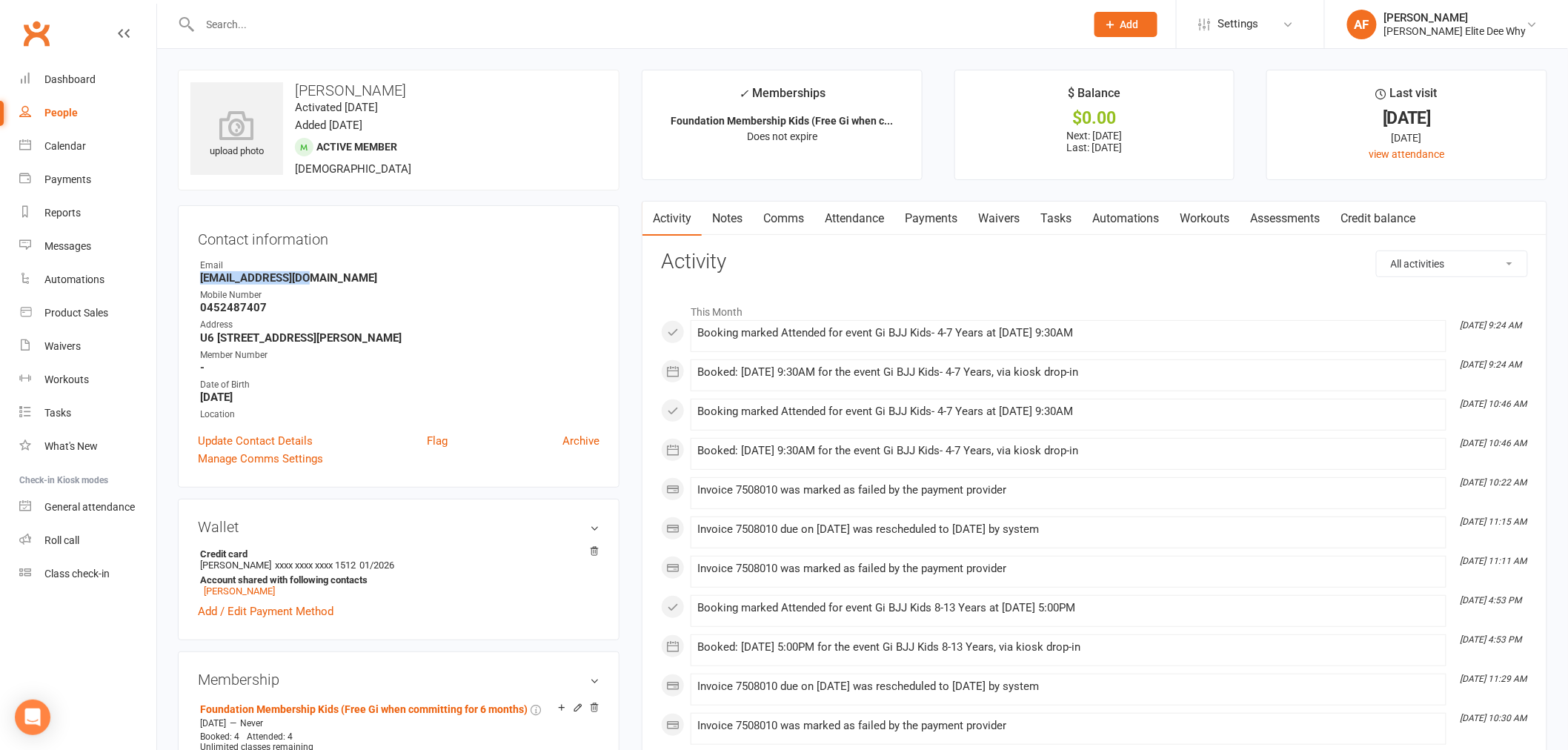
drag, startPoint x: 315, startPoint y: 282, endPoint x: 193, endPoint y: 275, distance: 122.2
click at [193, 275] on div "Contact information Owner Email [EMAIL_ADDRESS][DOMAIN_NAME] Mobile Number [PHO…" at bounding box center [399, 347] width 442 height 282
copy strong "[EMAIL_ADDRESS][DOMAIN_NAME]"
click at [525, 329] on div "Address" at bounding box center [399, 325] width 399 height 14
click at [923, 218] on link "Payments" at bounding box center [931, 219] width 73 height 34
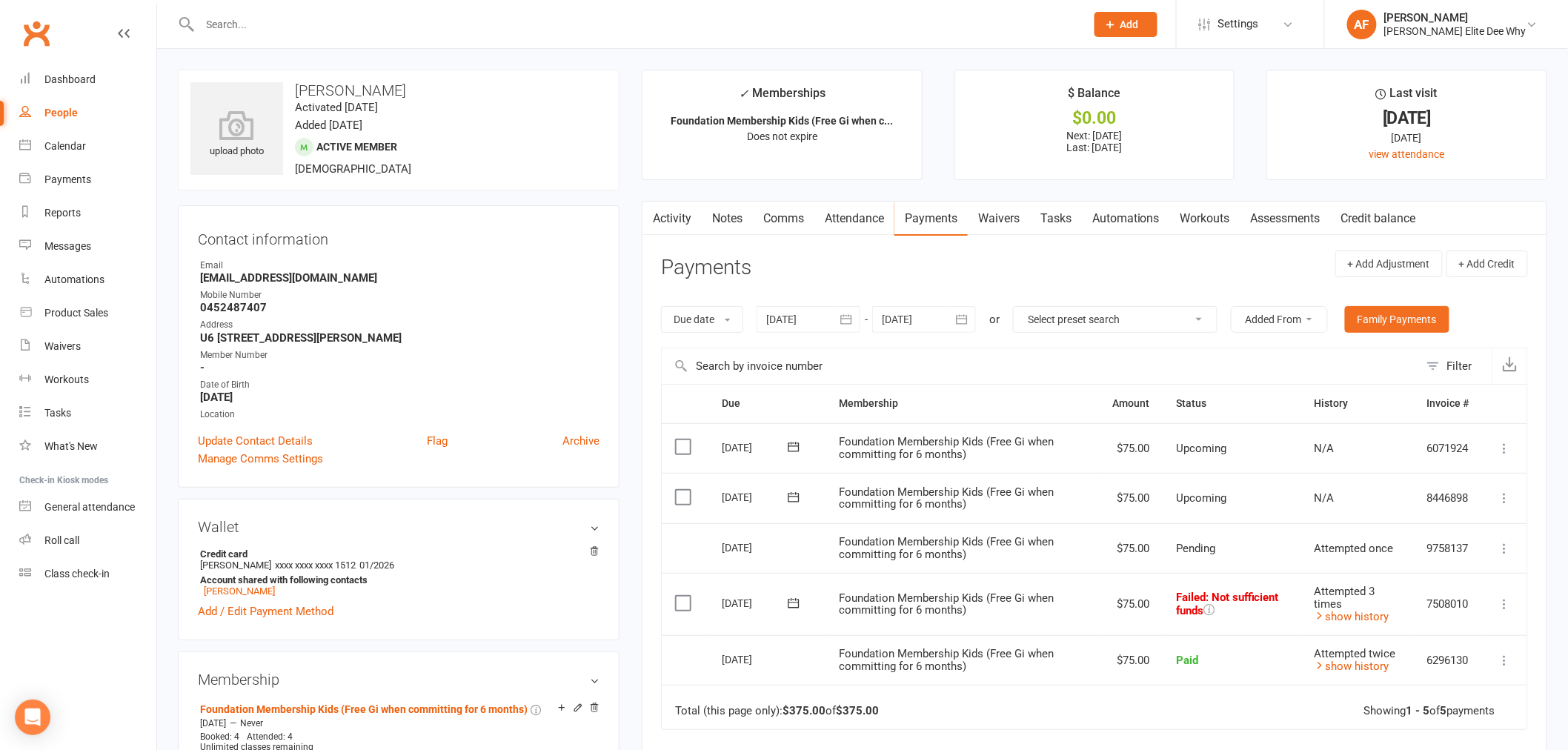
click at [65, 122] on link "People" at bounding box center [88, 112] width 137 height 33
select select "50"
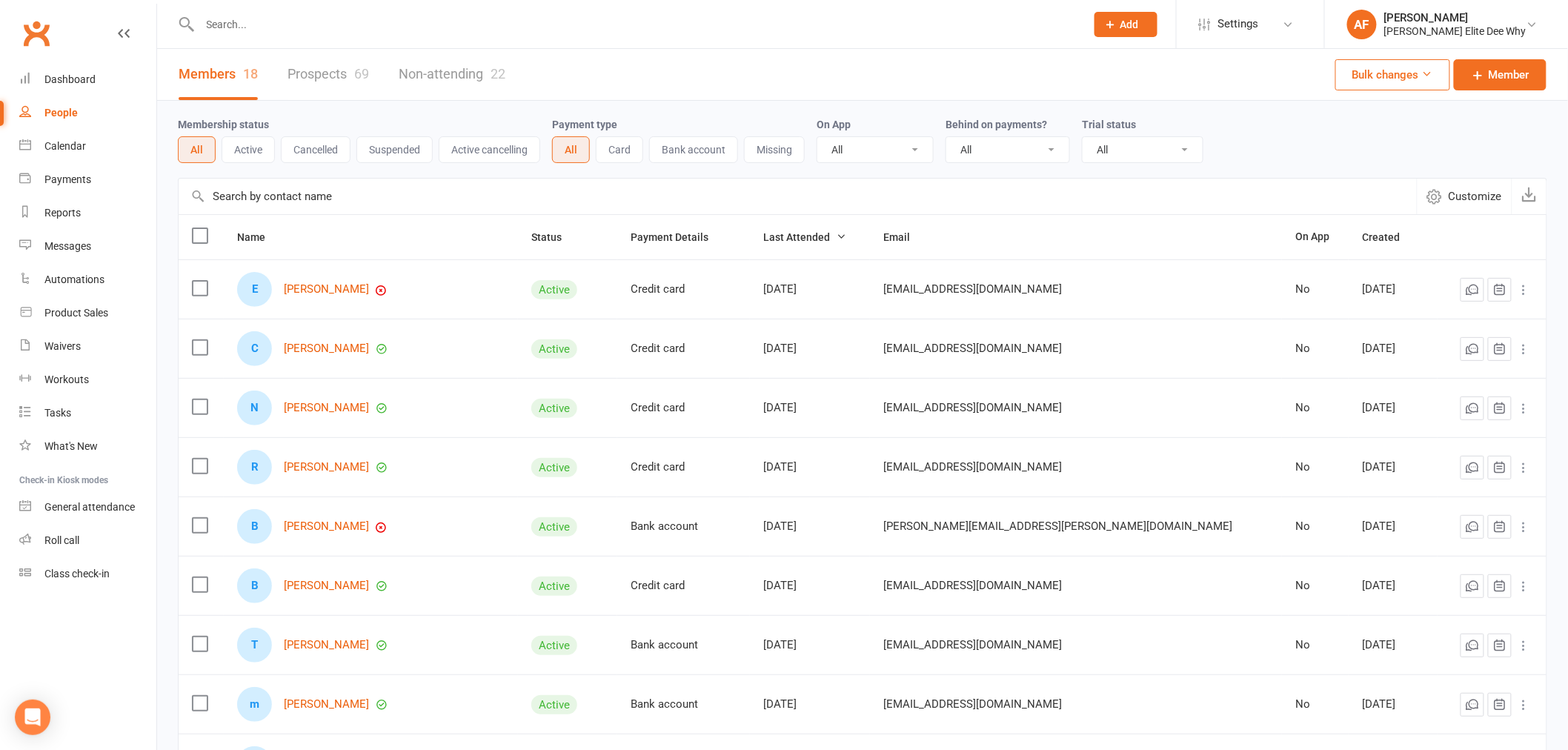
click at [307, 69] on link "Prospects 69" at bounding box center [329, 74] width 82 height 51
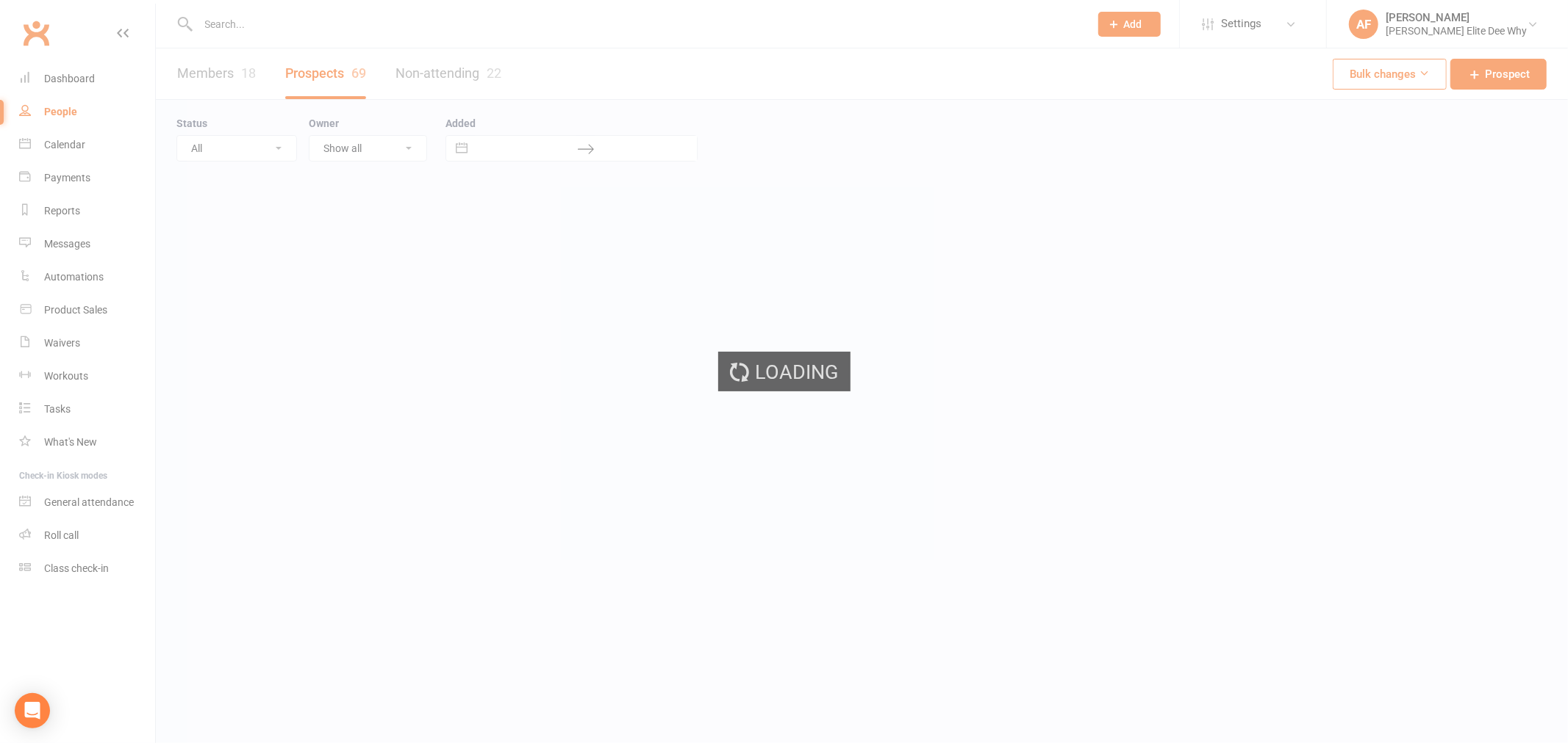
select select "50"
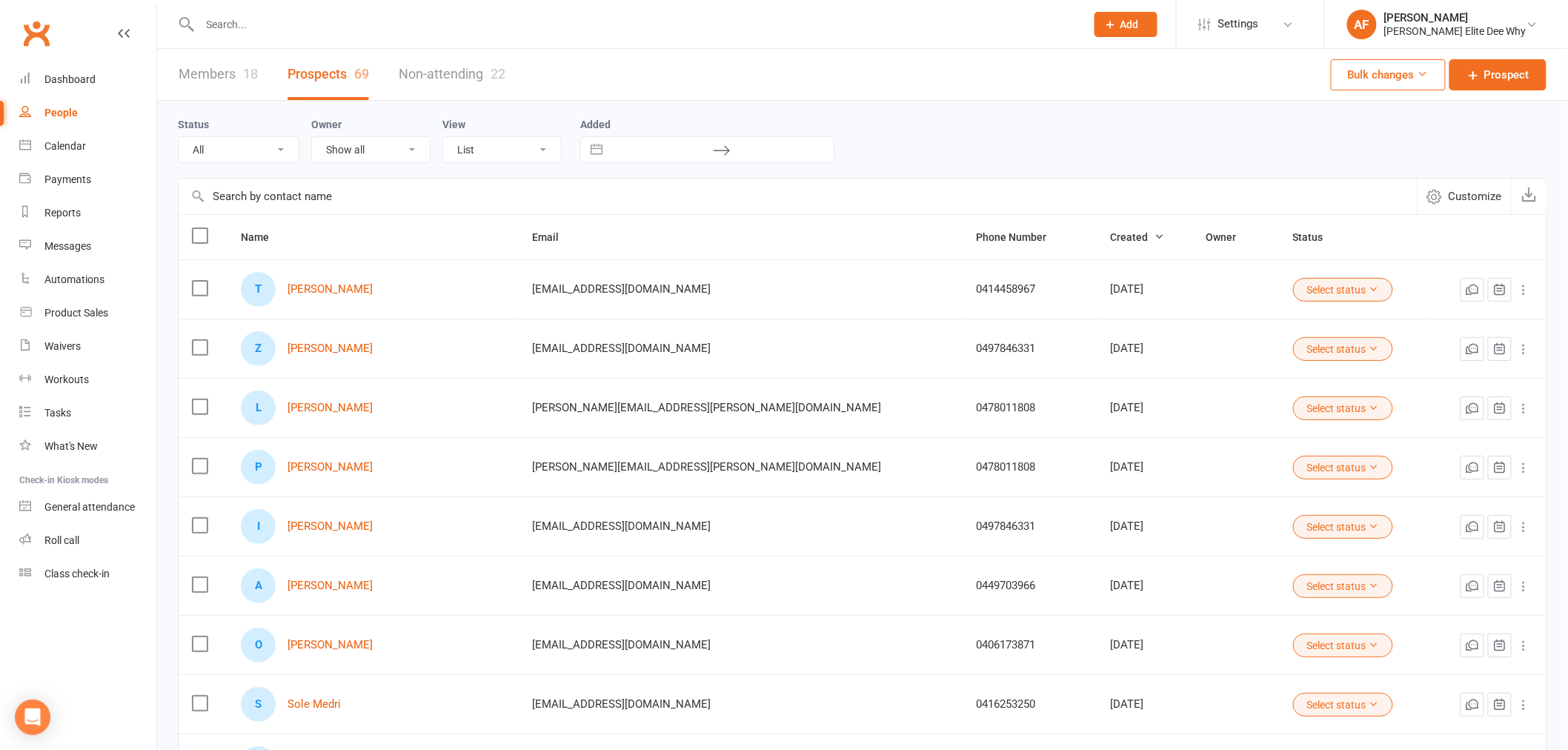
click at [226, 75] on link "Members 18" at bounding box center [218, 74] width 79 height 51
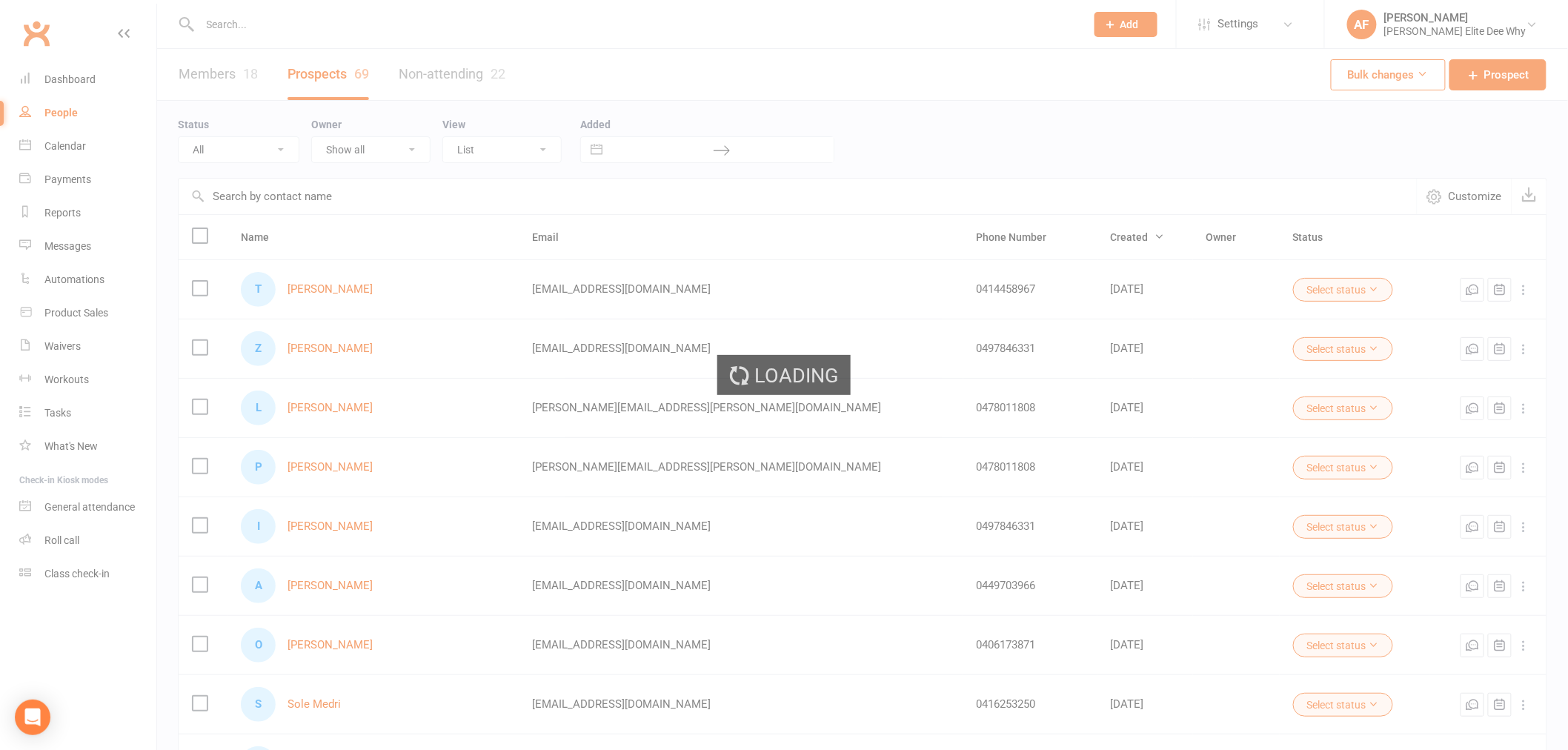
select select "50"
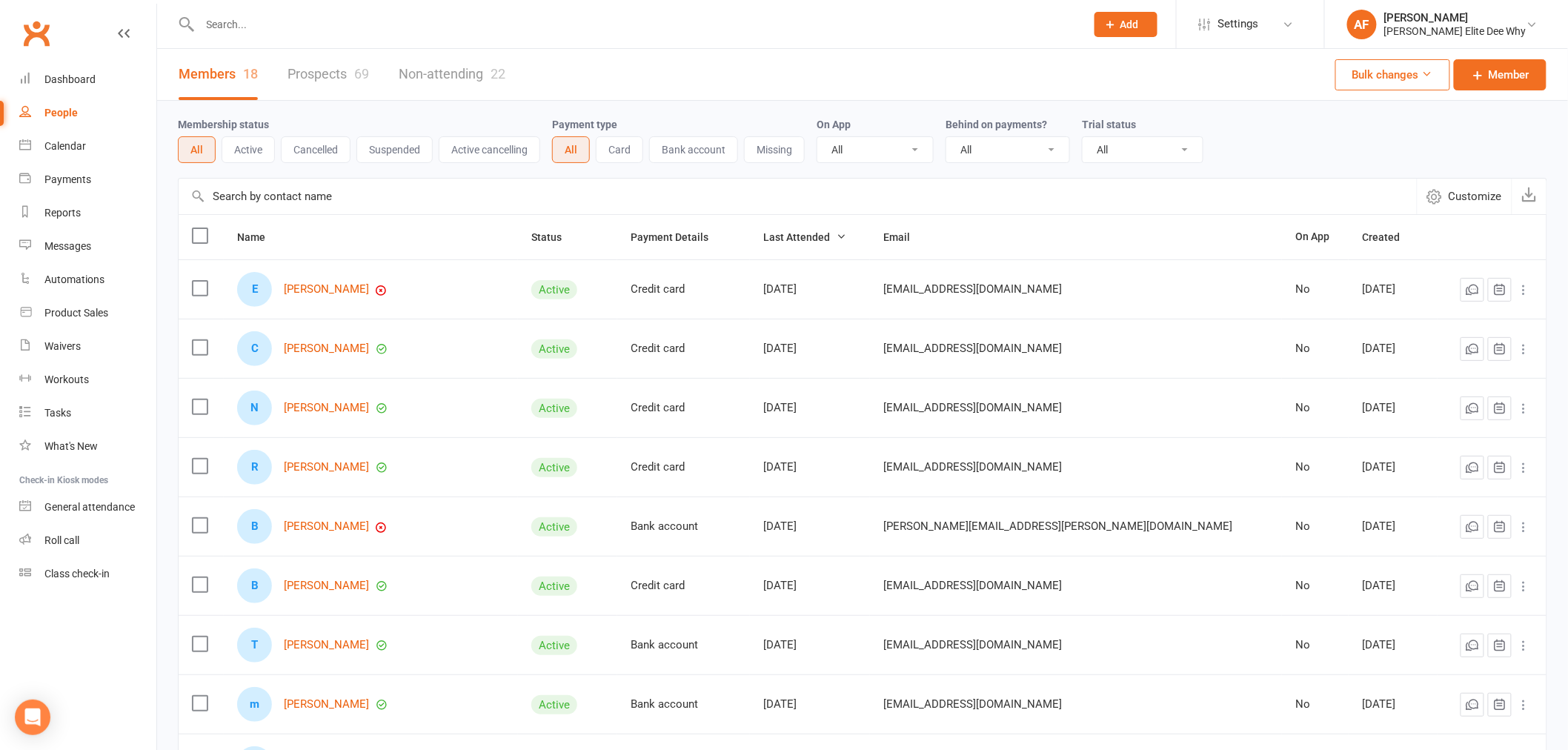
click at [359, 71] on div "69" at bounding box center [362, 73] width 15 height 15
select select "50"
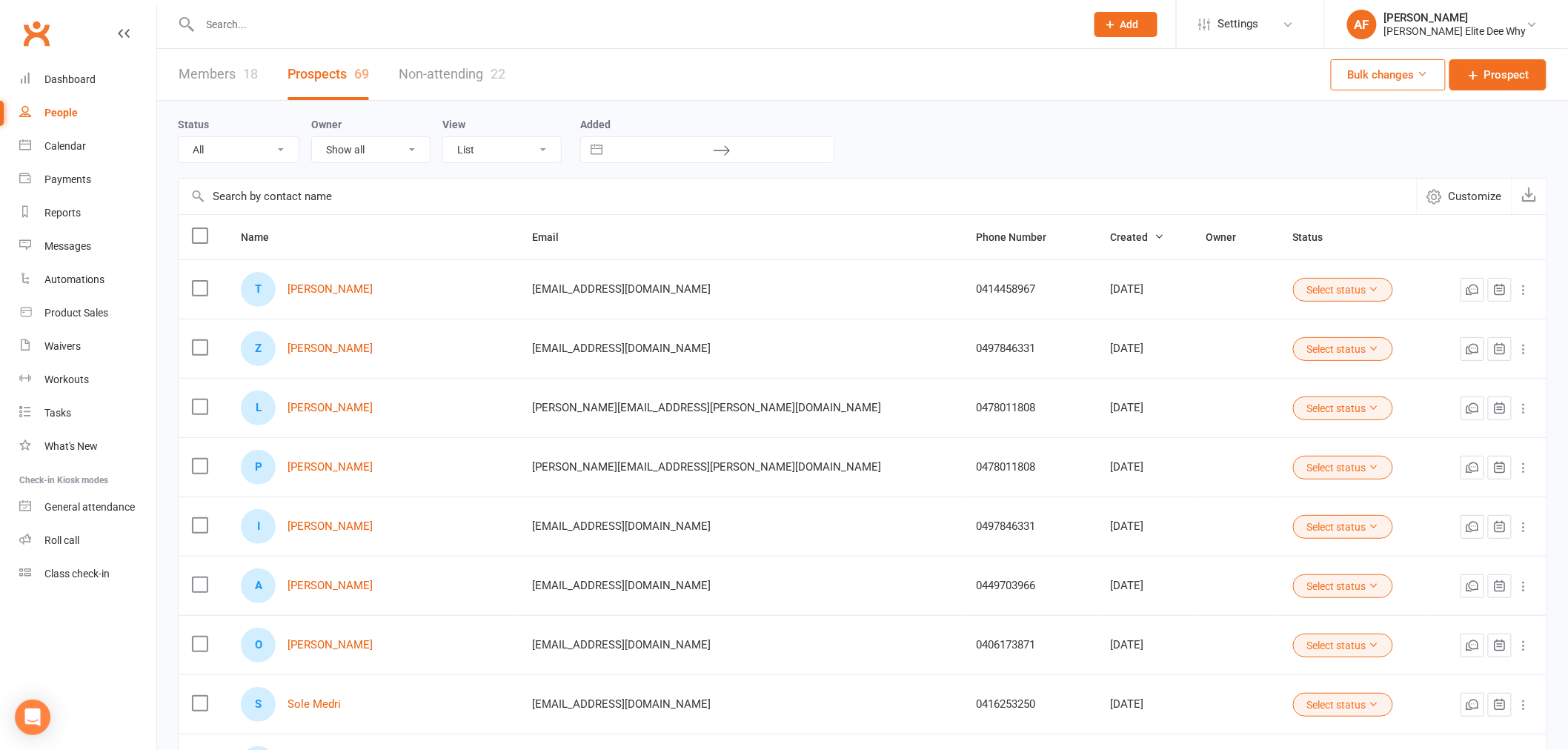
click at [675, 69] on div "Members 18 Prospects 69 Non-attending 22 Bulk changes Prospect" at bounding box center [862, 74] width 1411 height 51
click at [68, 117] on div "People" at bounding box center [61, 112] width 33 height 11
